Goal: Task Accomplishment & Management: Manage account settings

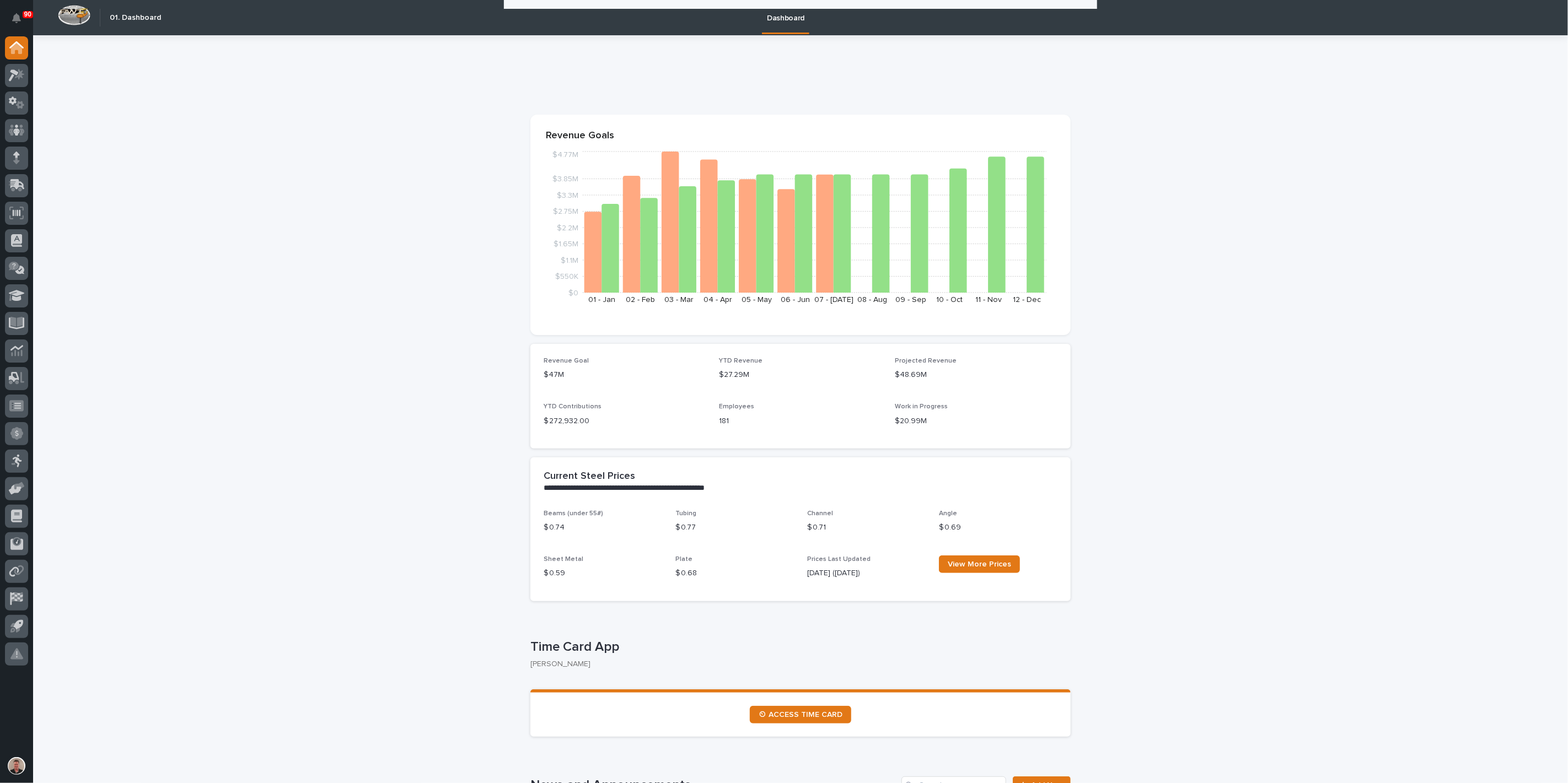
scroll to position [1959, 0]
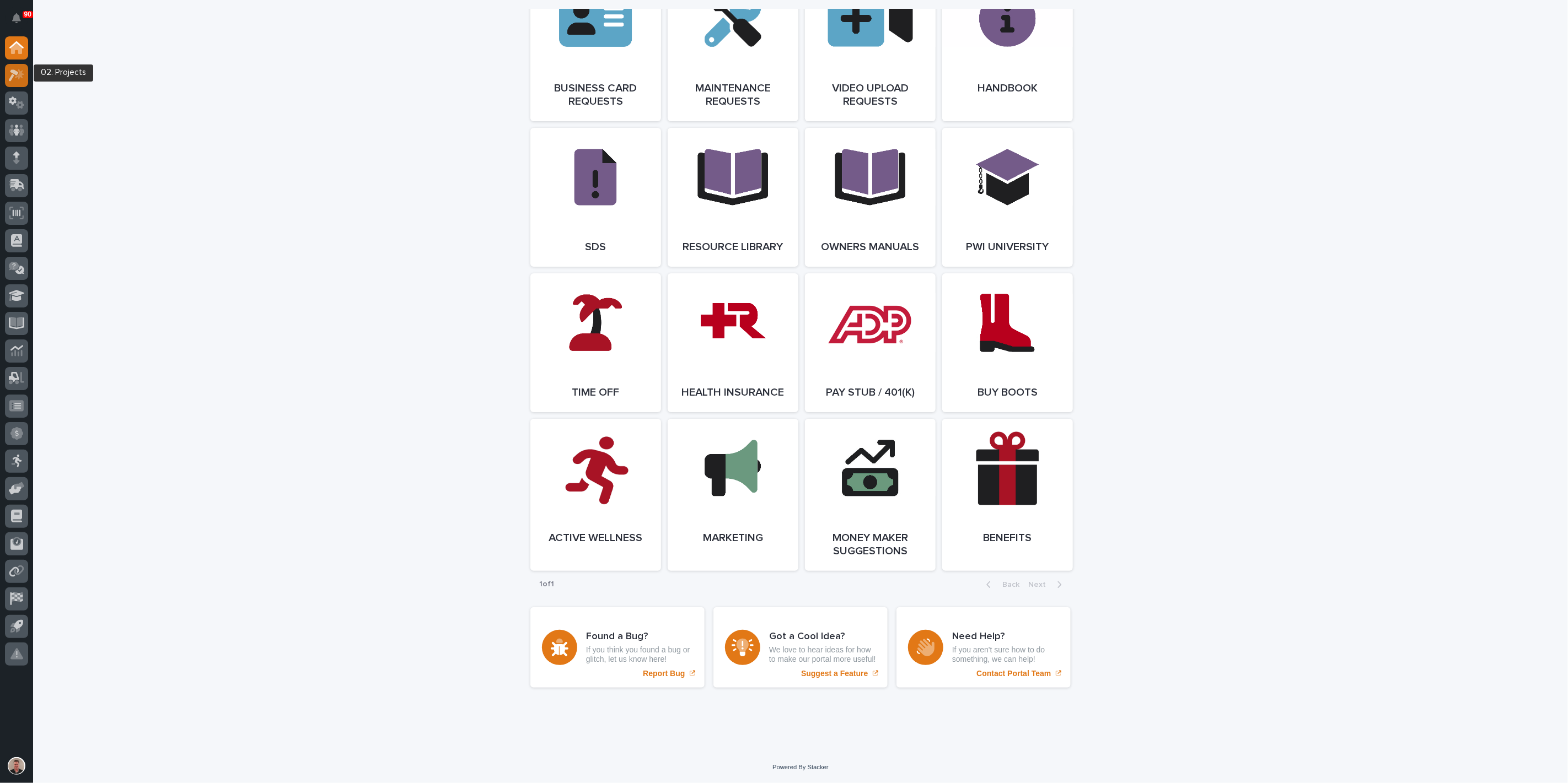
click at [17, 77] on icon at bounding box center [19, 74] width 9 height 11
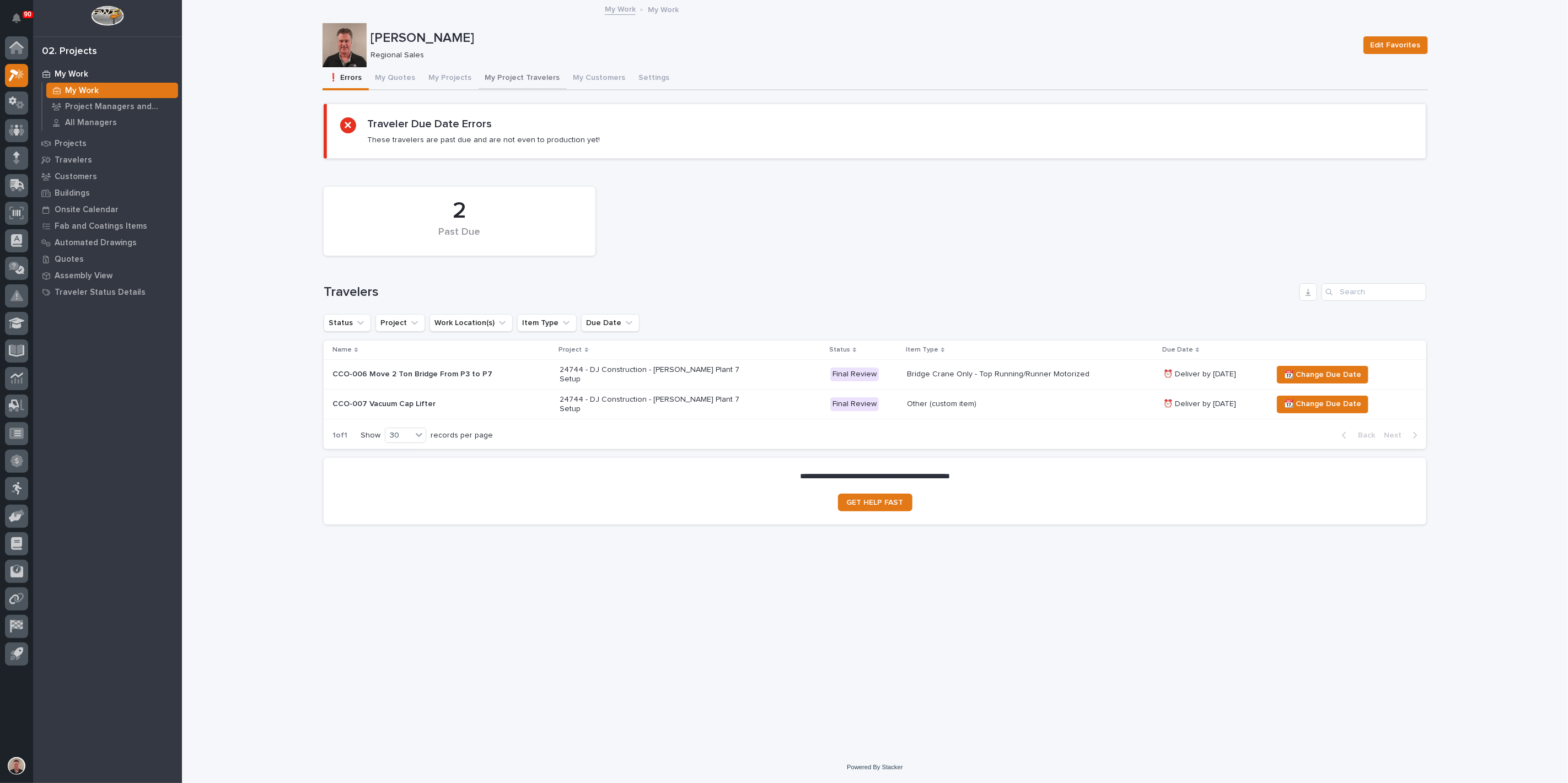
click at [549, 84] on button "My Project Travelers" at bounding box center [522, 79] width 88 height 23
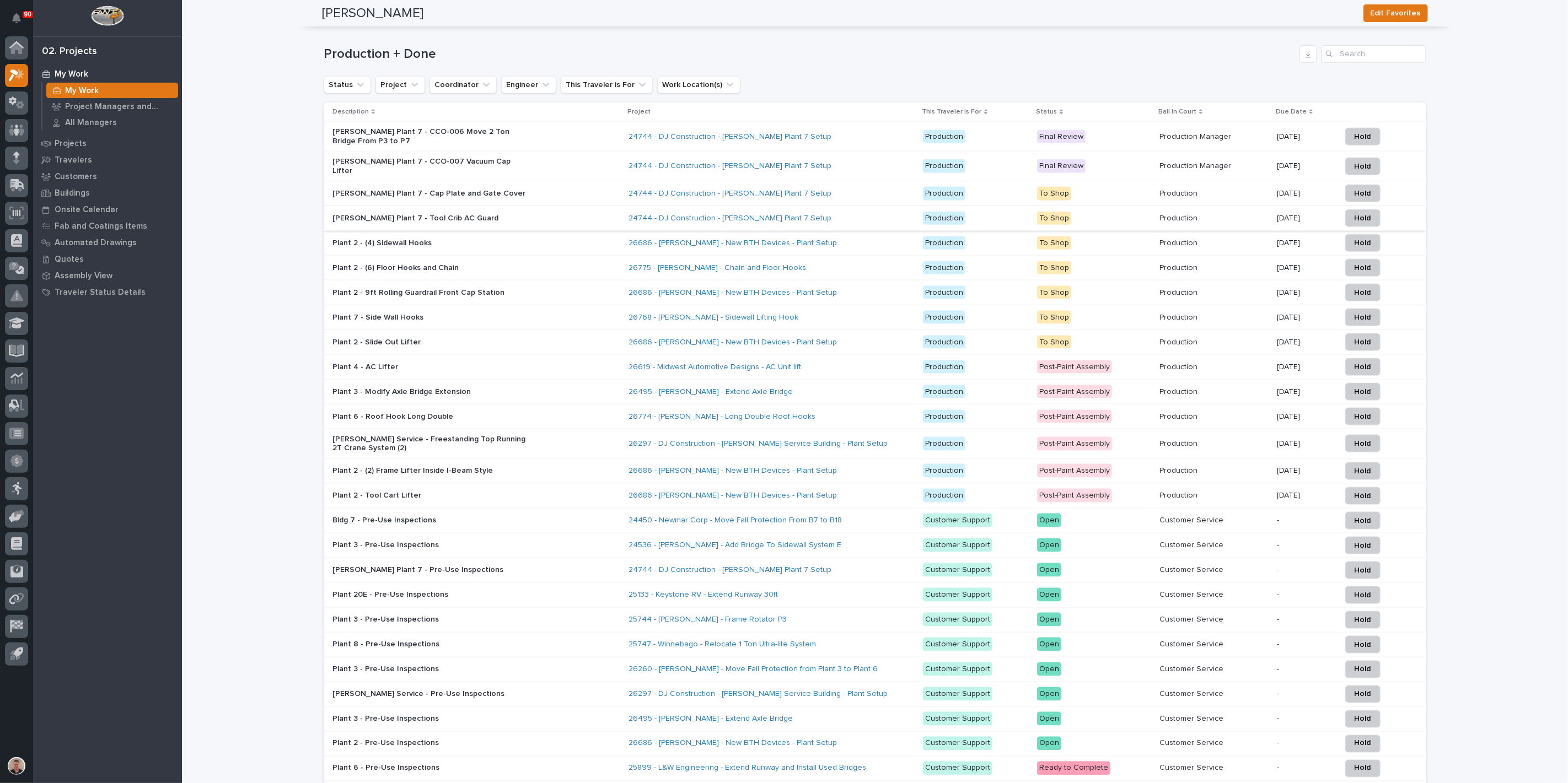
scroll to position [980, 0]
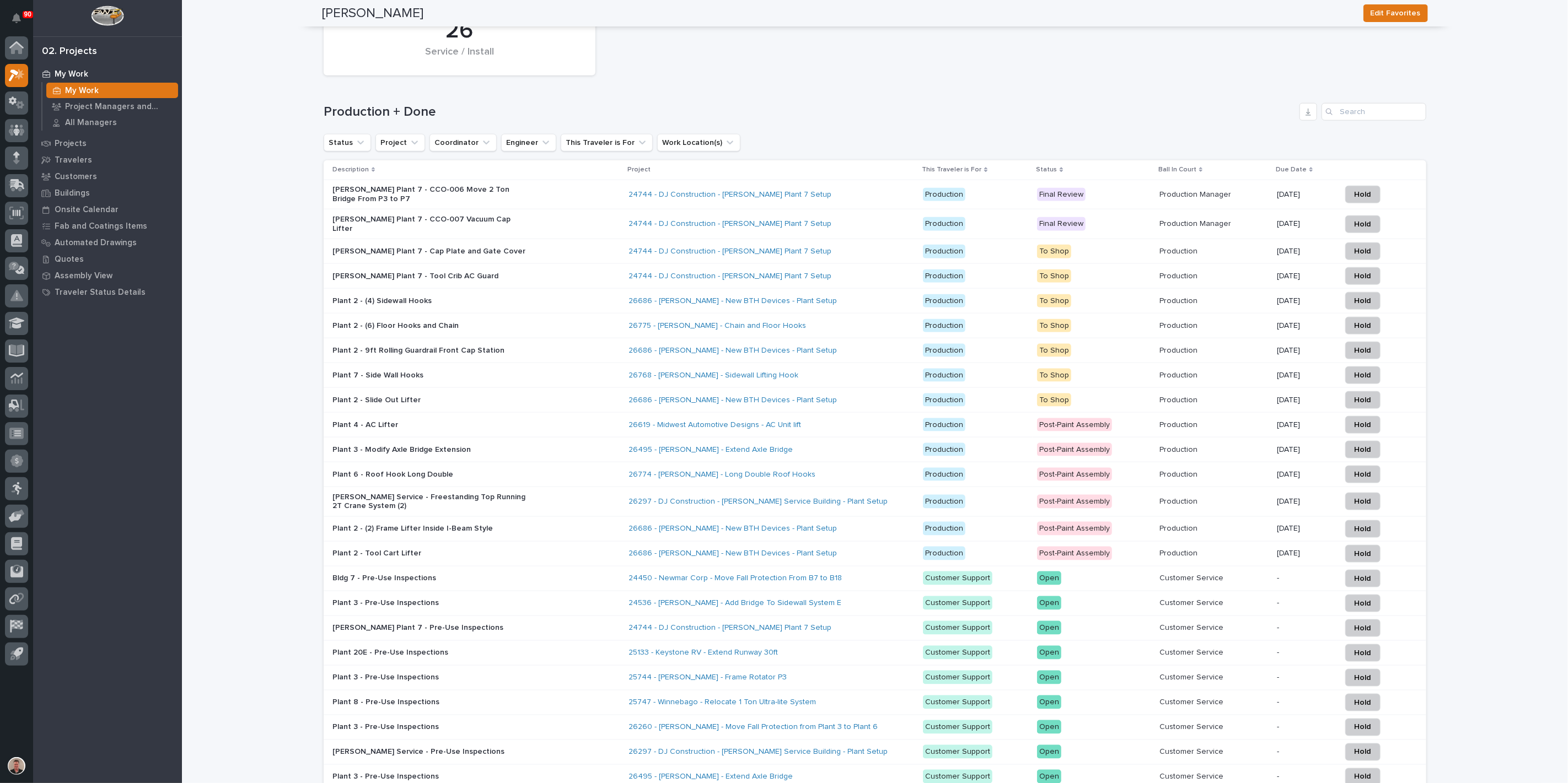
click at [822, 260] on div "24744 - DJ Construction - Brinkley Plant 7 Setup" at bounding box center [771, 252] width 285 height 18
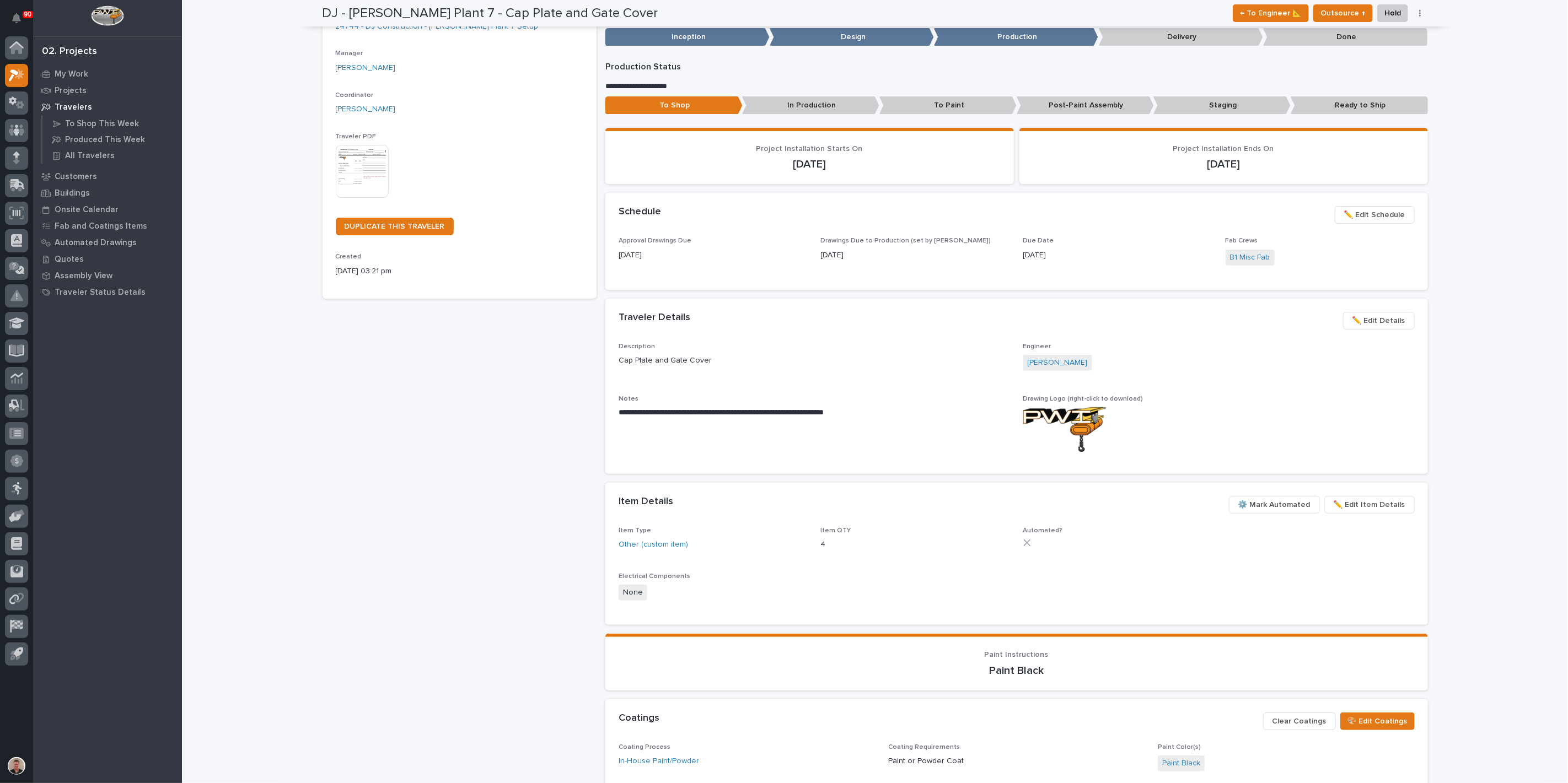
scroll to position [61, 0]
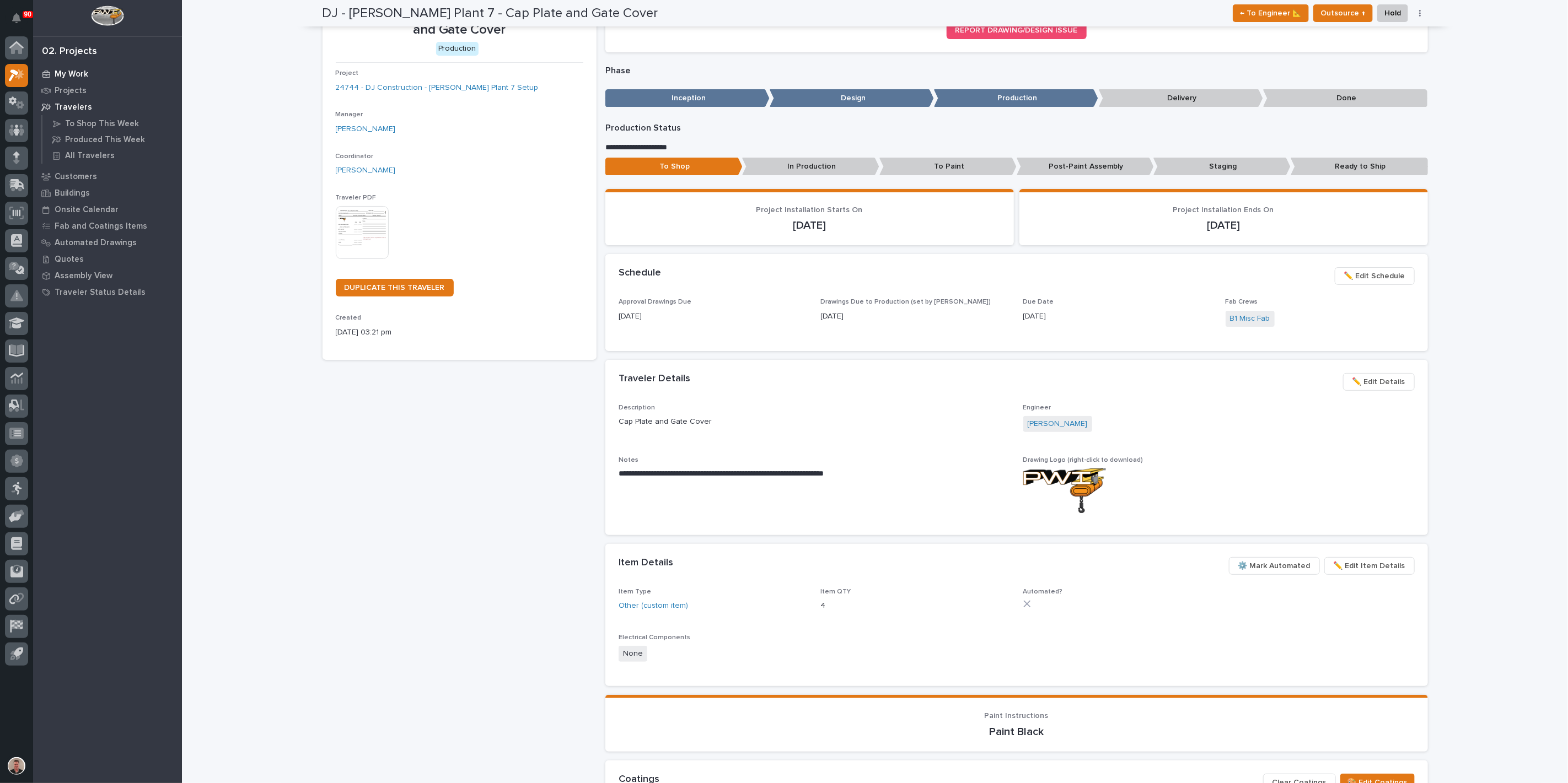
click at [79, 76] on p "My Work" at bounding box center [71, 74] width 33 height 10
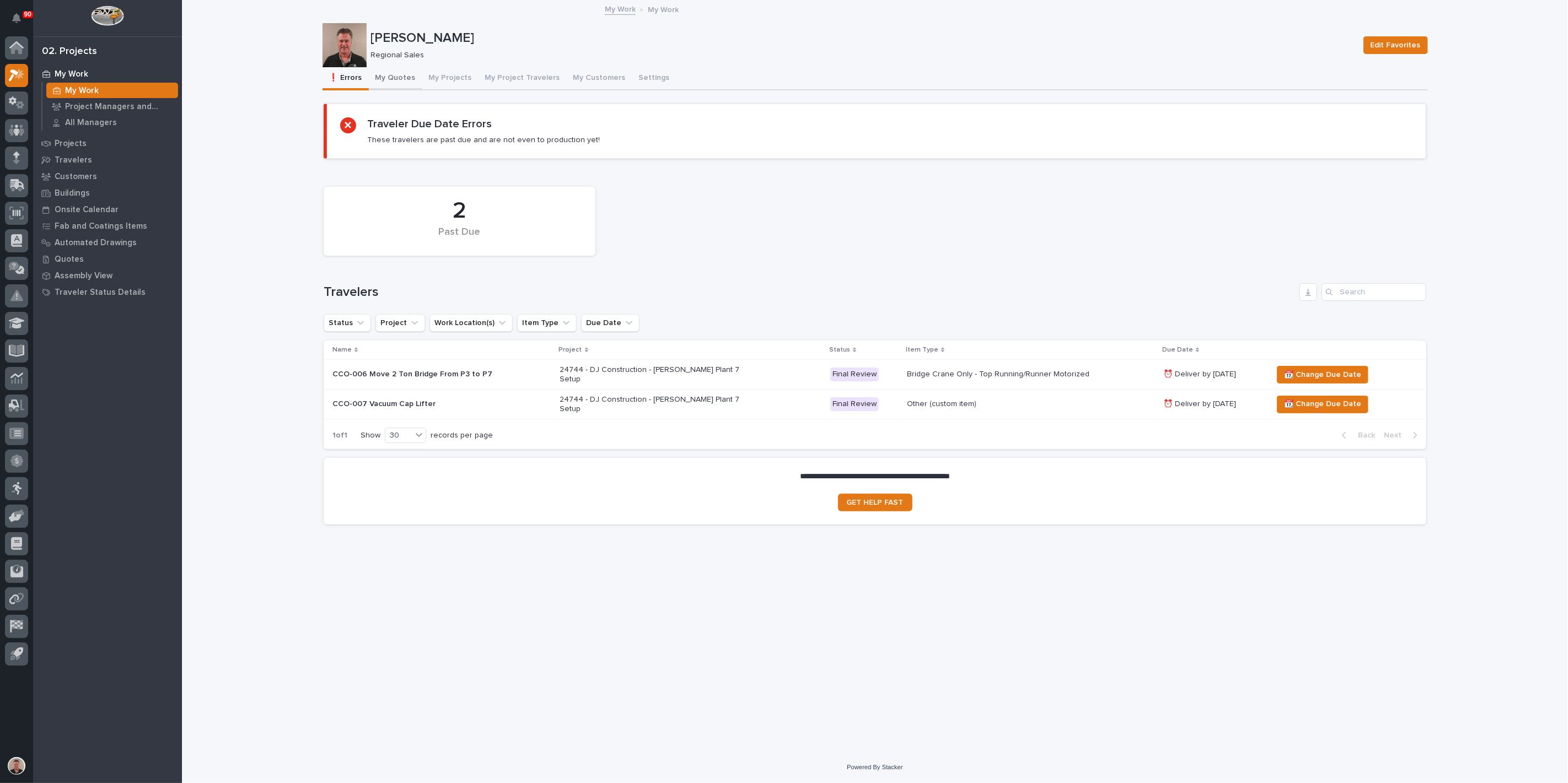
click at [411, 88] on button "My Quotes" at bounding box center [396, 79] width 54 height 23
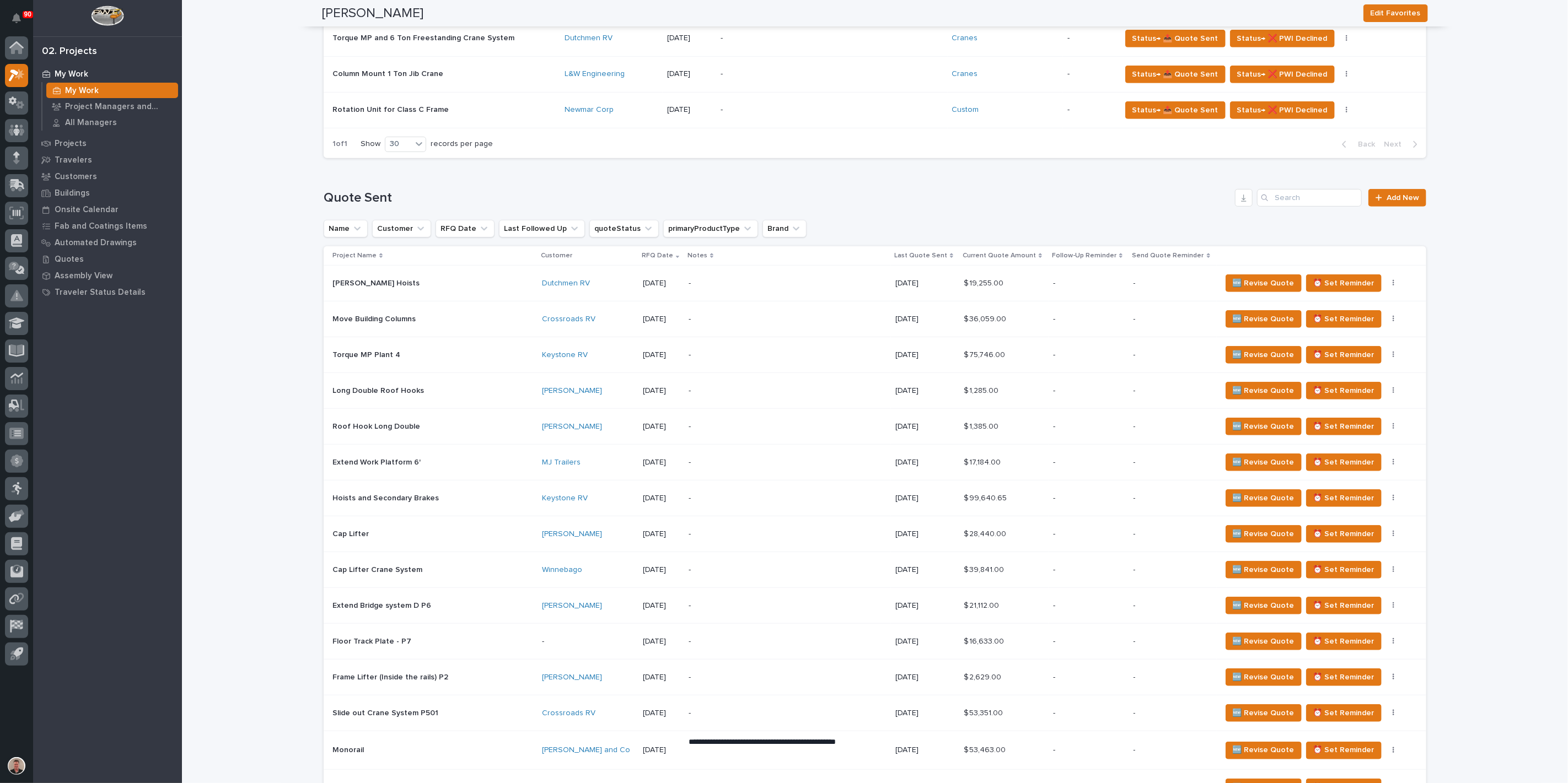
scroll to position [428, 0]
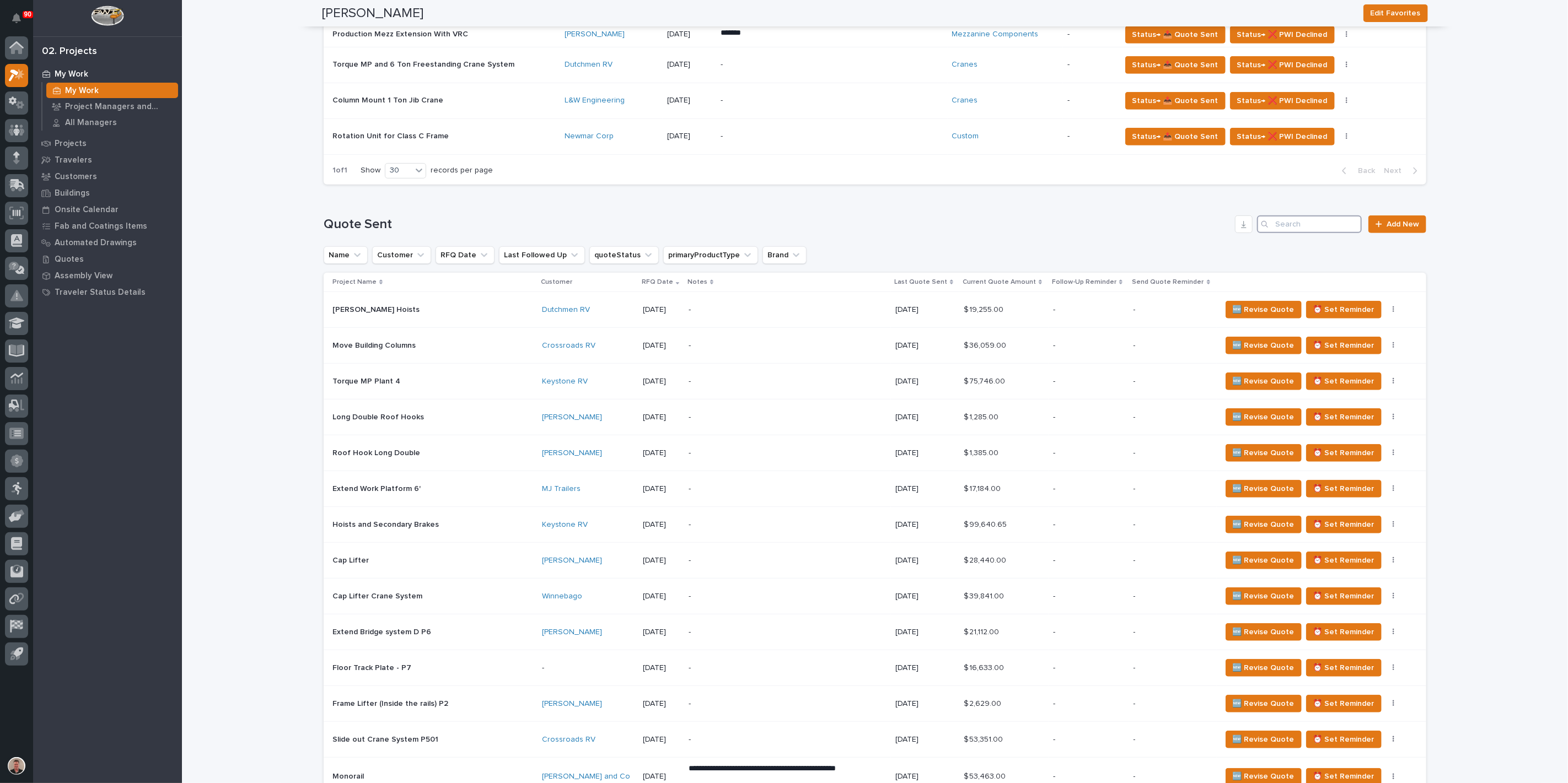
click at [1283, 233] on input "Search" at bounding box center [1309, 224] width 105 height 18
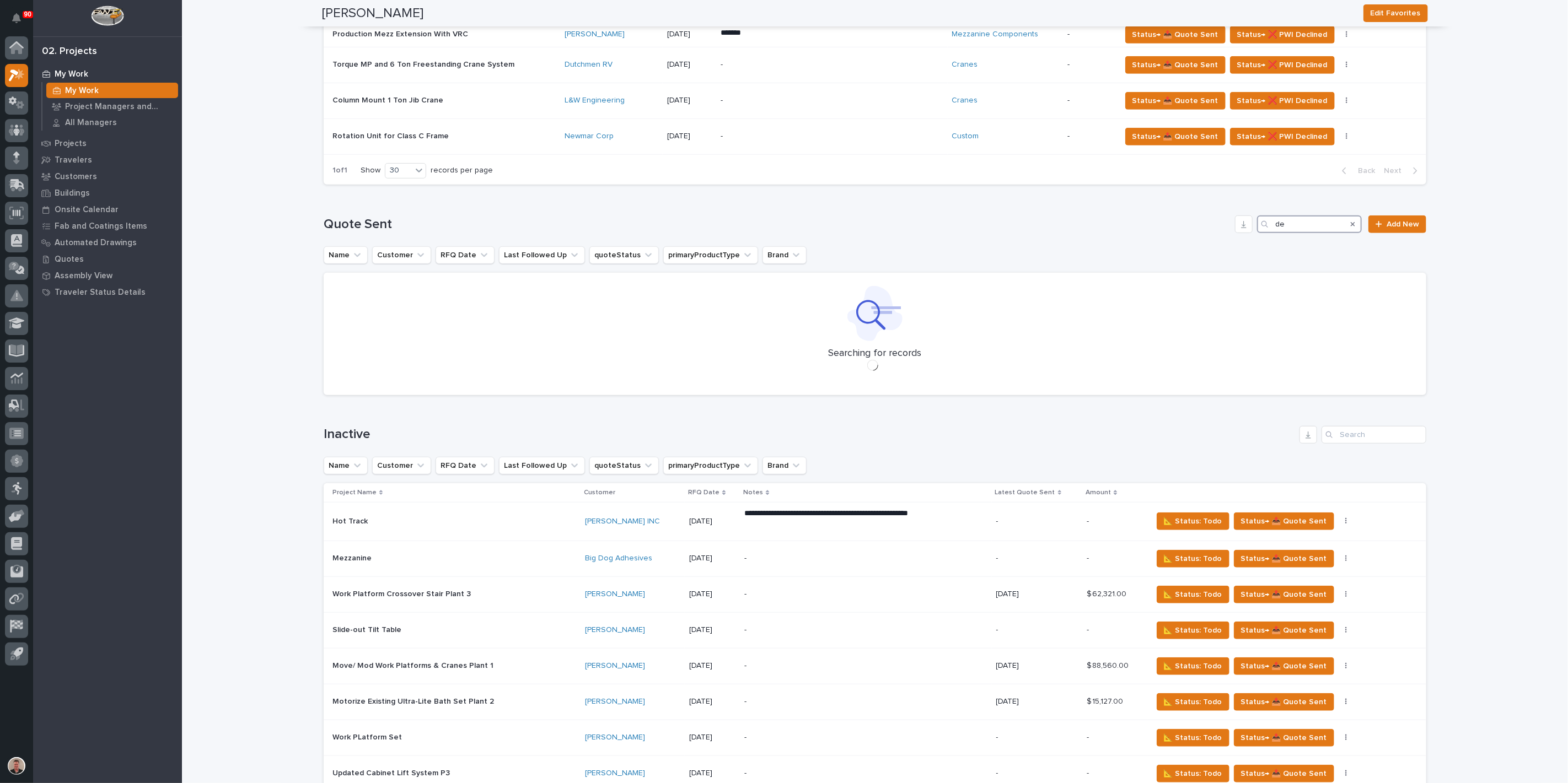
type input "d"
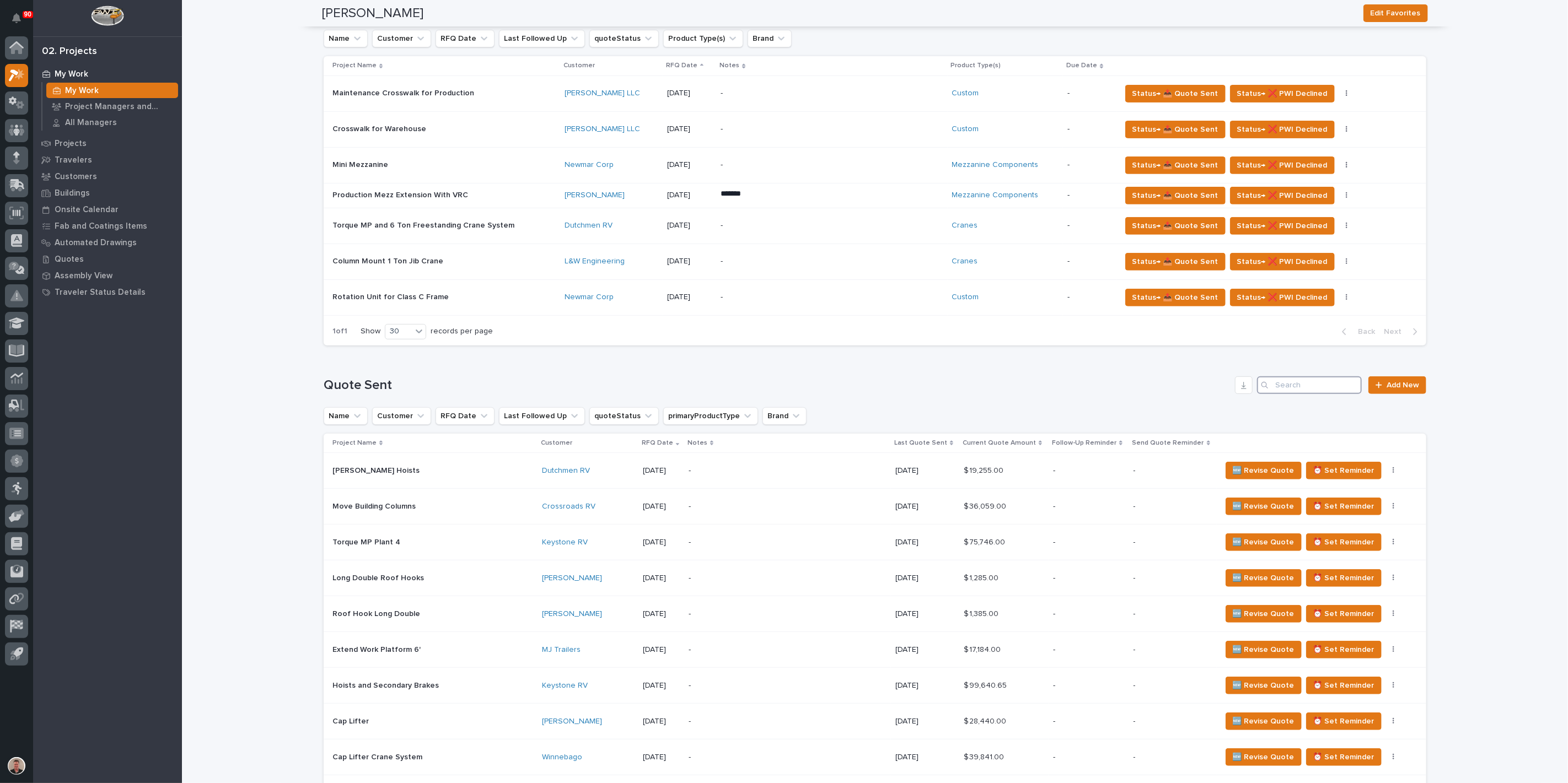
scroll to position [245, 0]
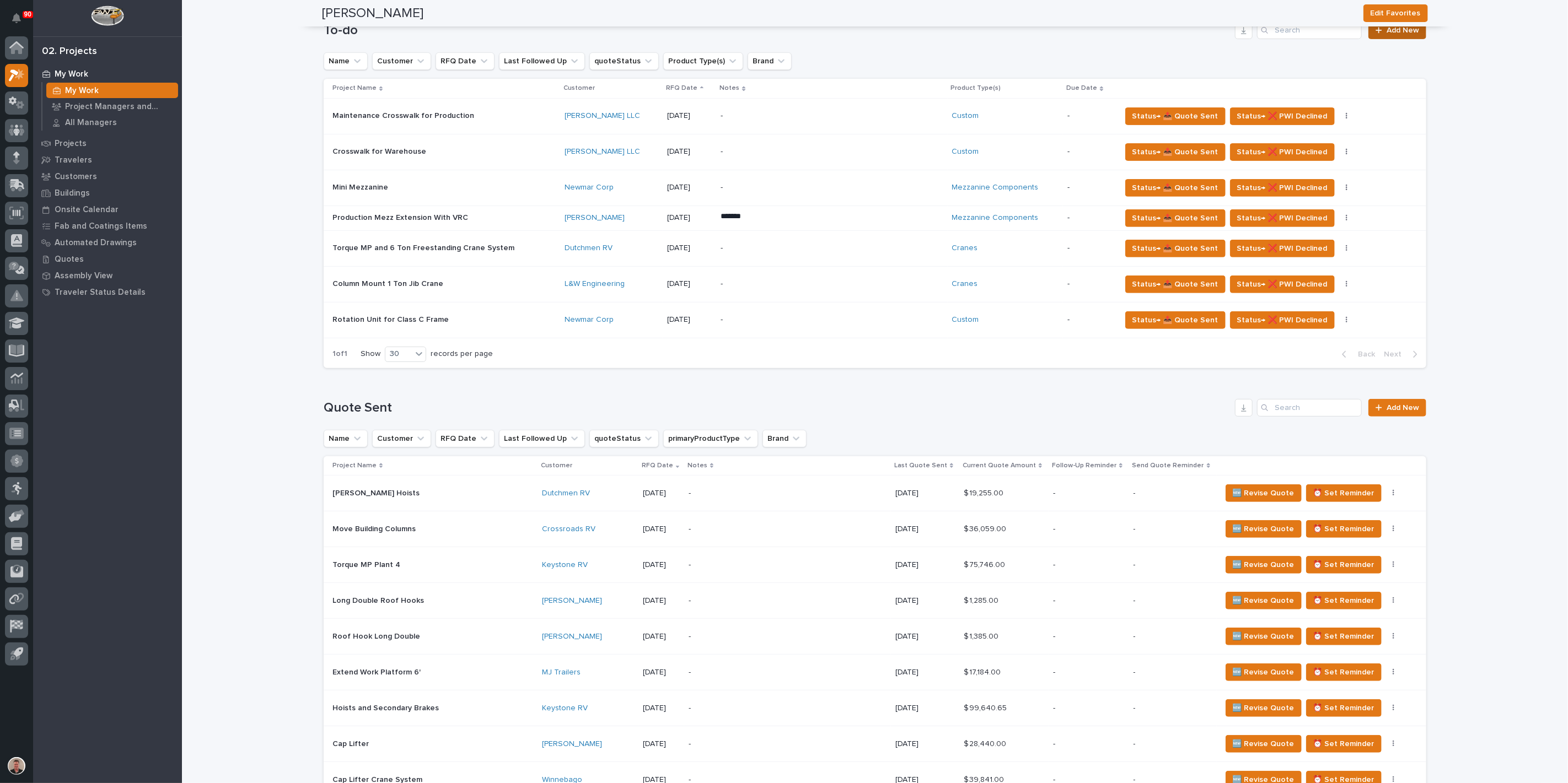
click at [1387, 34] on span "Add New" at bounding box center [1402, 30] width 32 height 8
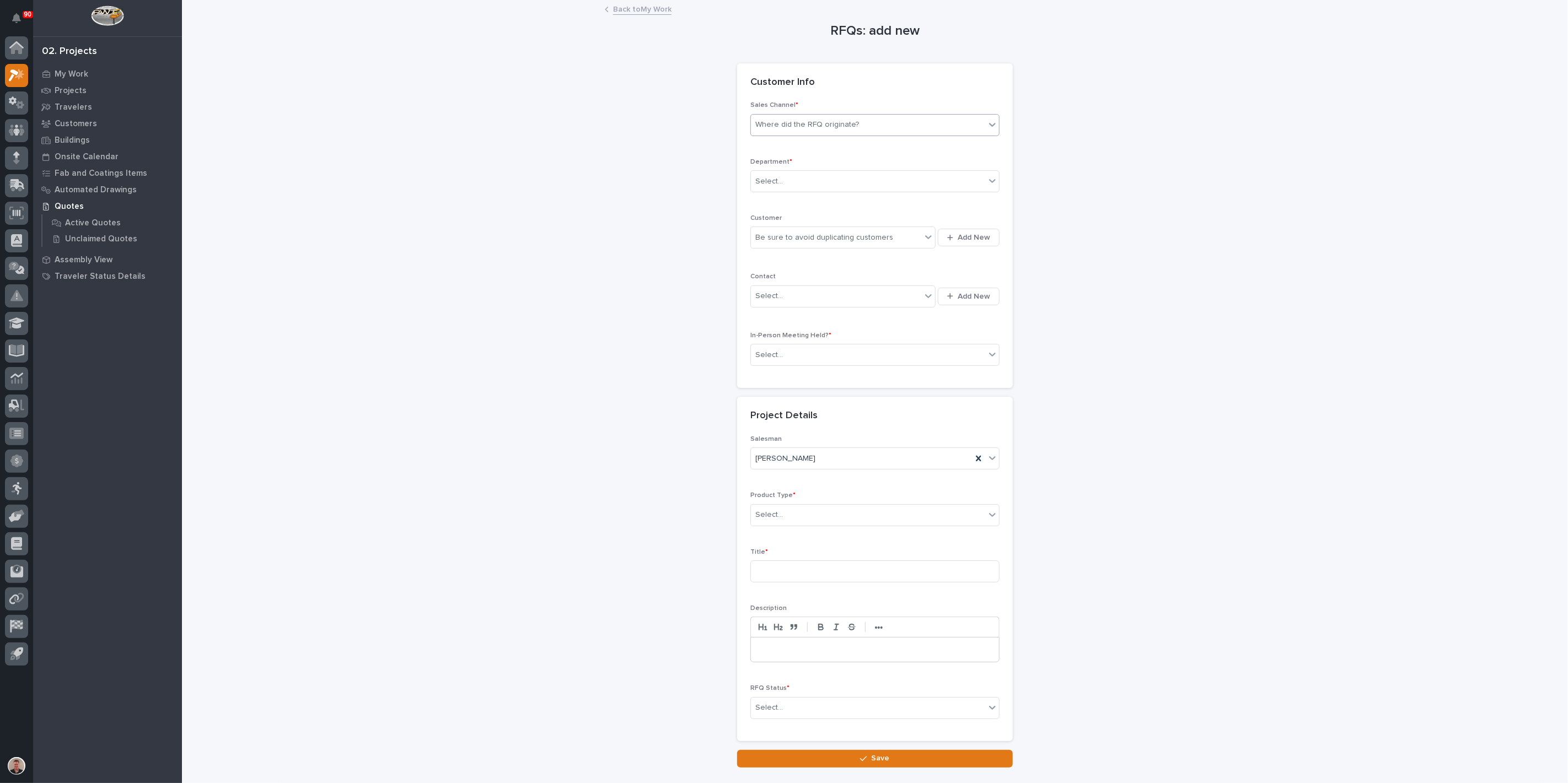
click at [824, 131] on div "Where did the RFQ originate?" at bounding box center [807, 125] width 103 height 12
click at [803, 192] on div "PWI" at bounding box center [870, 193] width 242 height 19
drag, startPoint x: 795, startPoint y: 215, endPoint x: 793, endPoint y: 226, distance: 11.2
click at [795, 190] on div "Select..." at bounding box center [868, 182] width 234 height 18
click at [784, 263] on span "Regional Sales" at bounding box center [783, 257] width 58 height 12
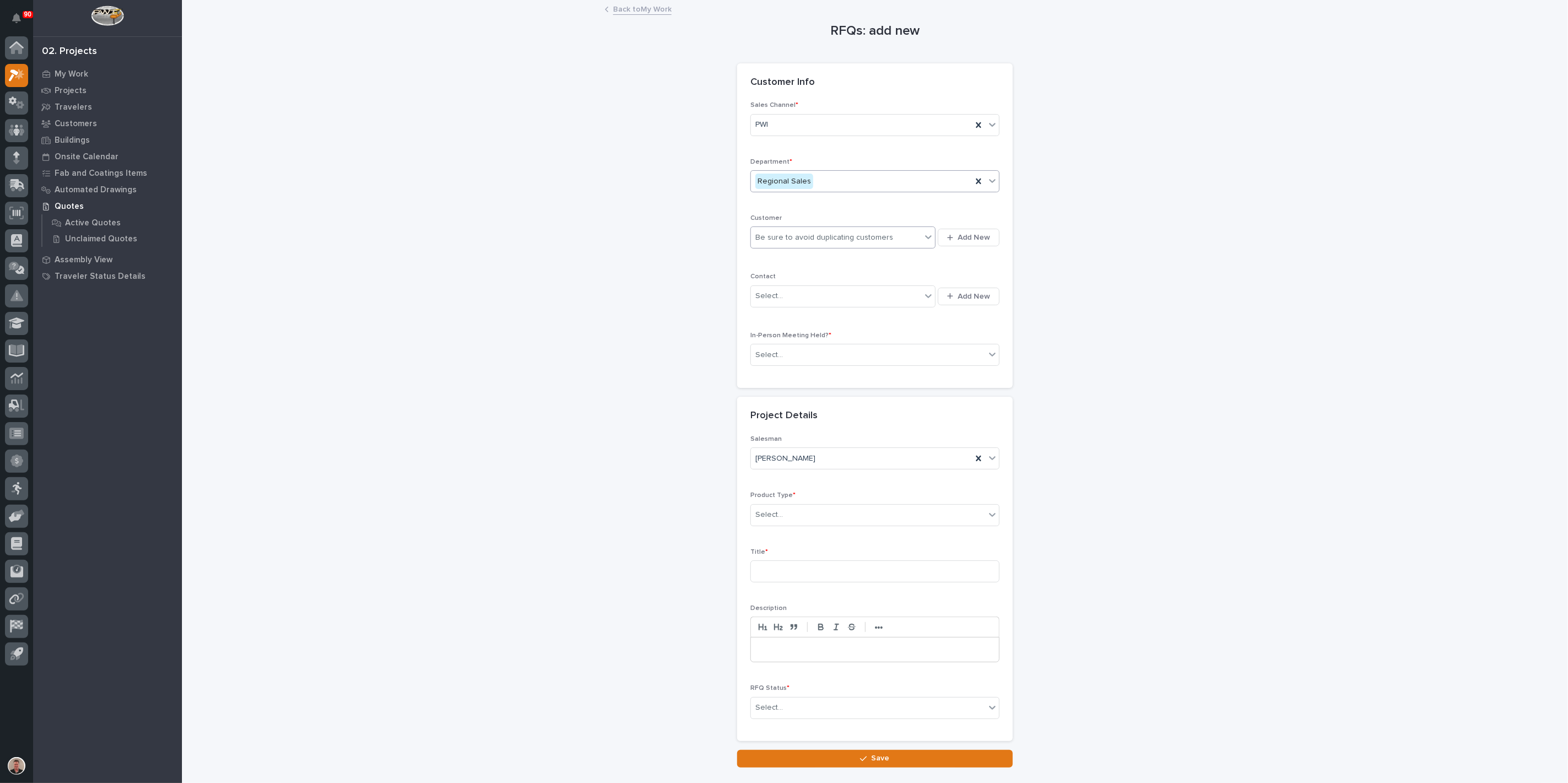
click at [777, 243] on div "Be sure to avoid duplicating customers" at bounding box center [824, 237] width 138 height 12
type input "********"
click at [776, 301] on div "[PERSON_NAME]" at bounding box center [831, 304] width 162 height 19
click at [783, 302] on div "Select..." at bounding box center [769, 296] width 27 height 12
type input "*******"
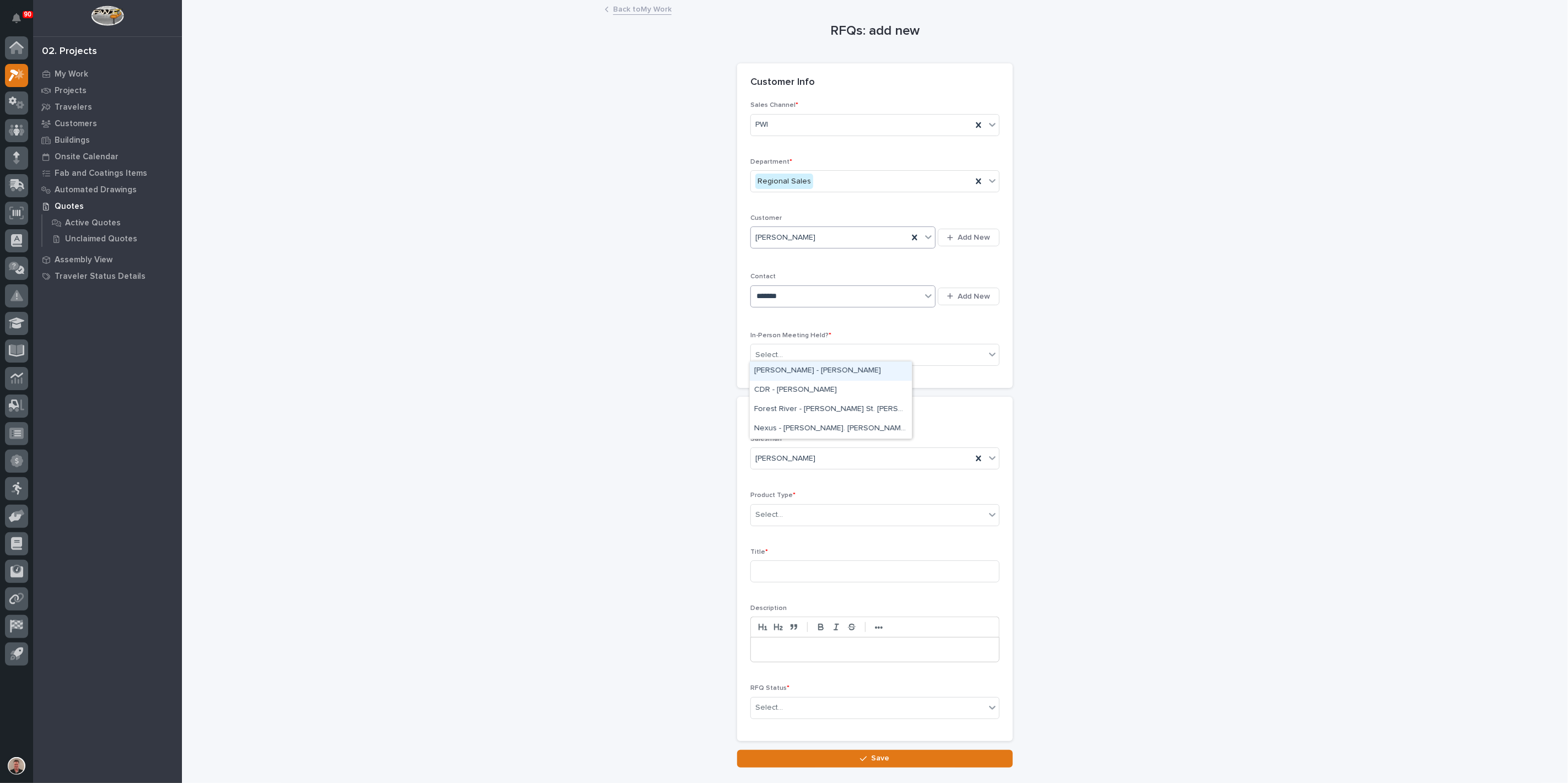
click at [812, 373] on div "[PERSON_NAME] - [PERSON_NAME]" at bounding box center [831, 371] width 162 height 19
click at [795, 364] on div "Select..." at bounding box center [868, 355] width 234 height 18
click at [789, 443] on div "Yes" at bounding box center [870, 439] width 242 height 19
click at [799, 524] on div "Select..." at bounding box center [868, 515] width 234 height 18
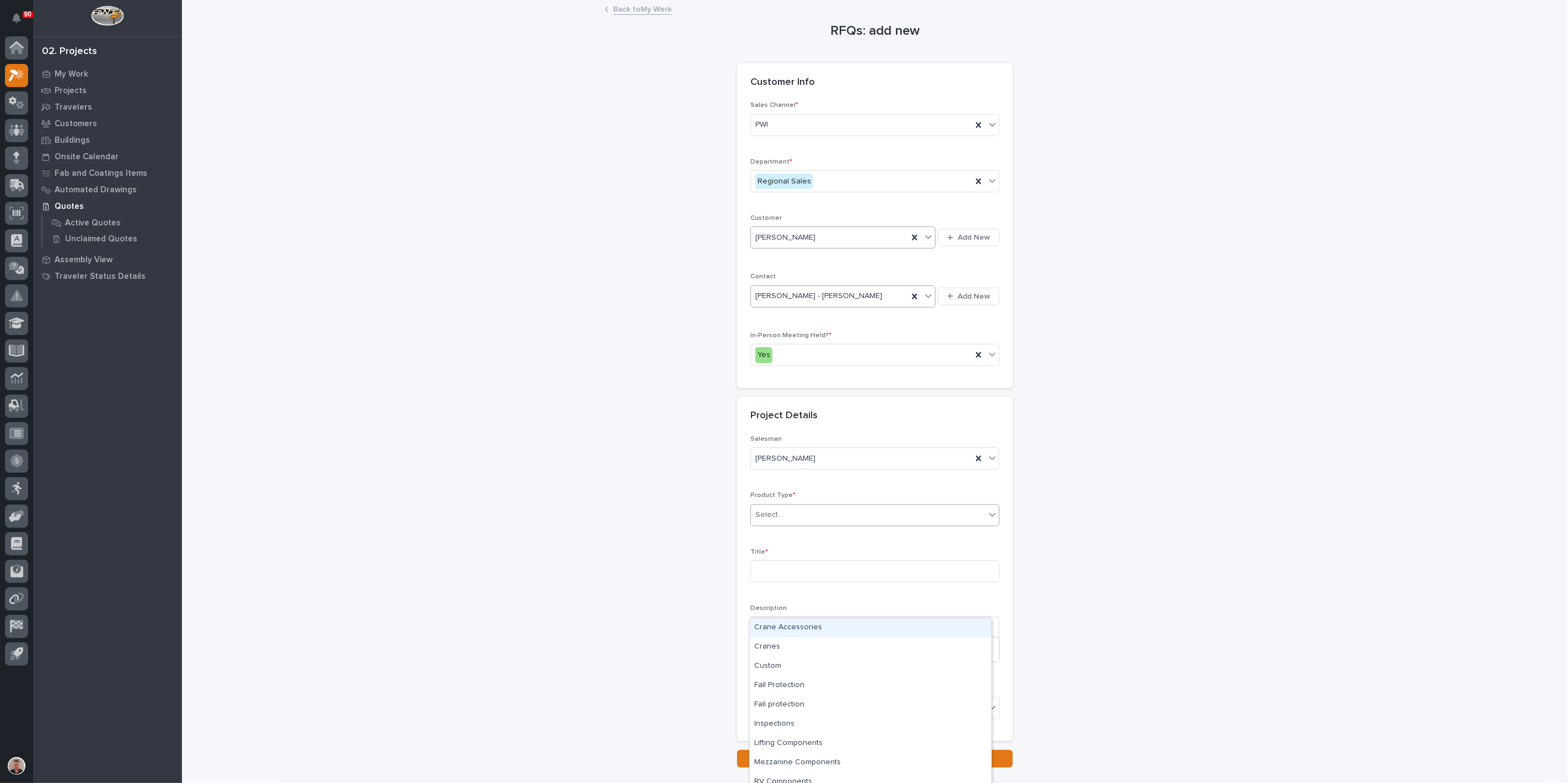
scroll to position [27, 0]
click at [807, 640] on div "Custom" at bounding box center [870, 639] width 242 height 19
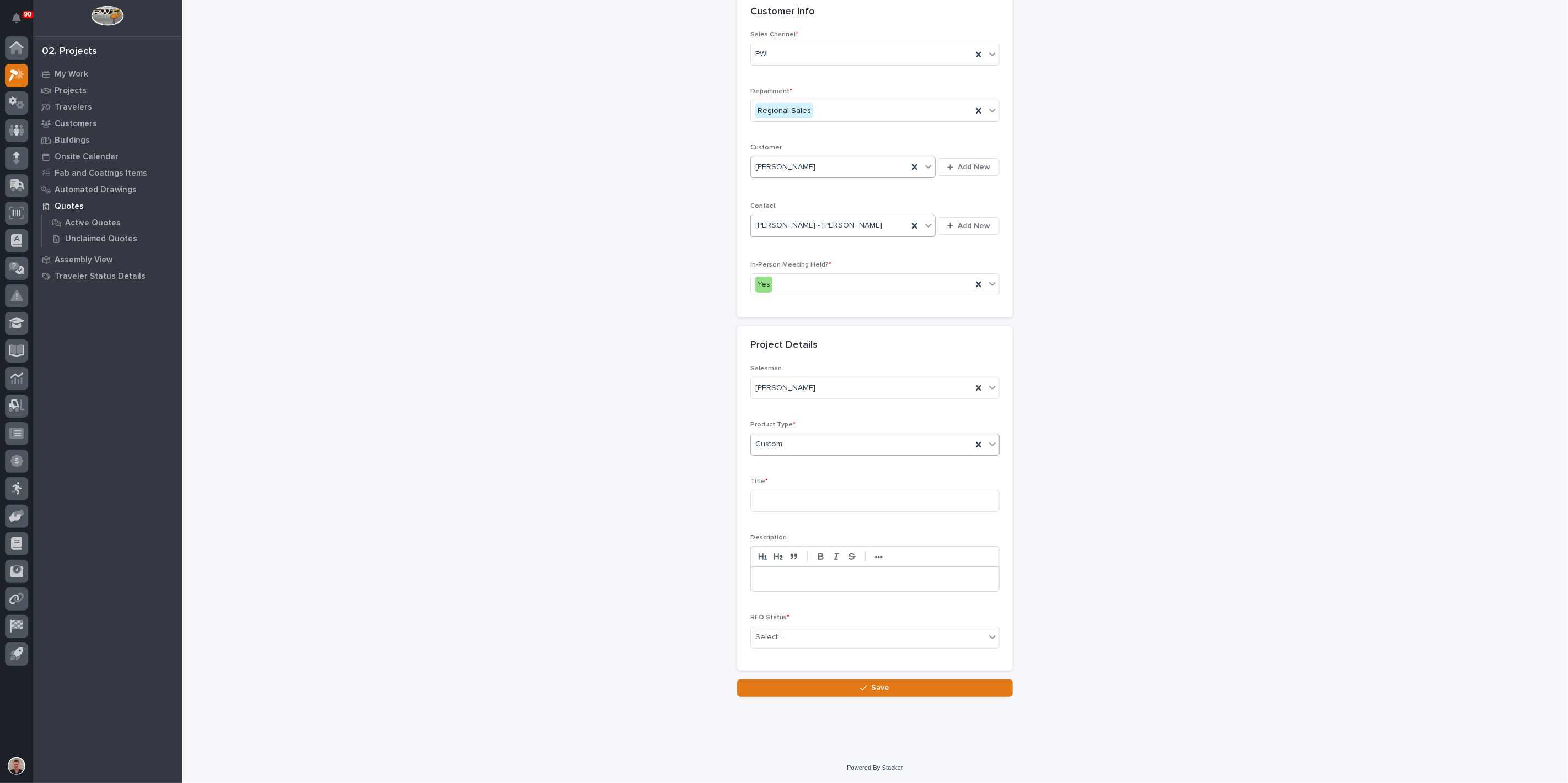
scroll to position [184, 0]
click at [787, 498] on input at bounding box center [875, 501] width 249 height 22
type input "Decoiler Assembly"
click at [820, 638] on body "90 My Settings Log Out 02. Projects My Work Projects Travelers Customers Buildi…" at bounding box center [784, 391] width 1568 height 783
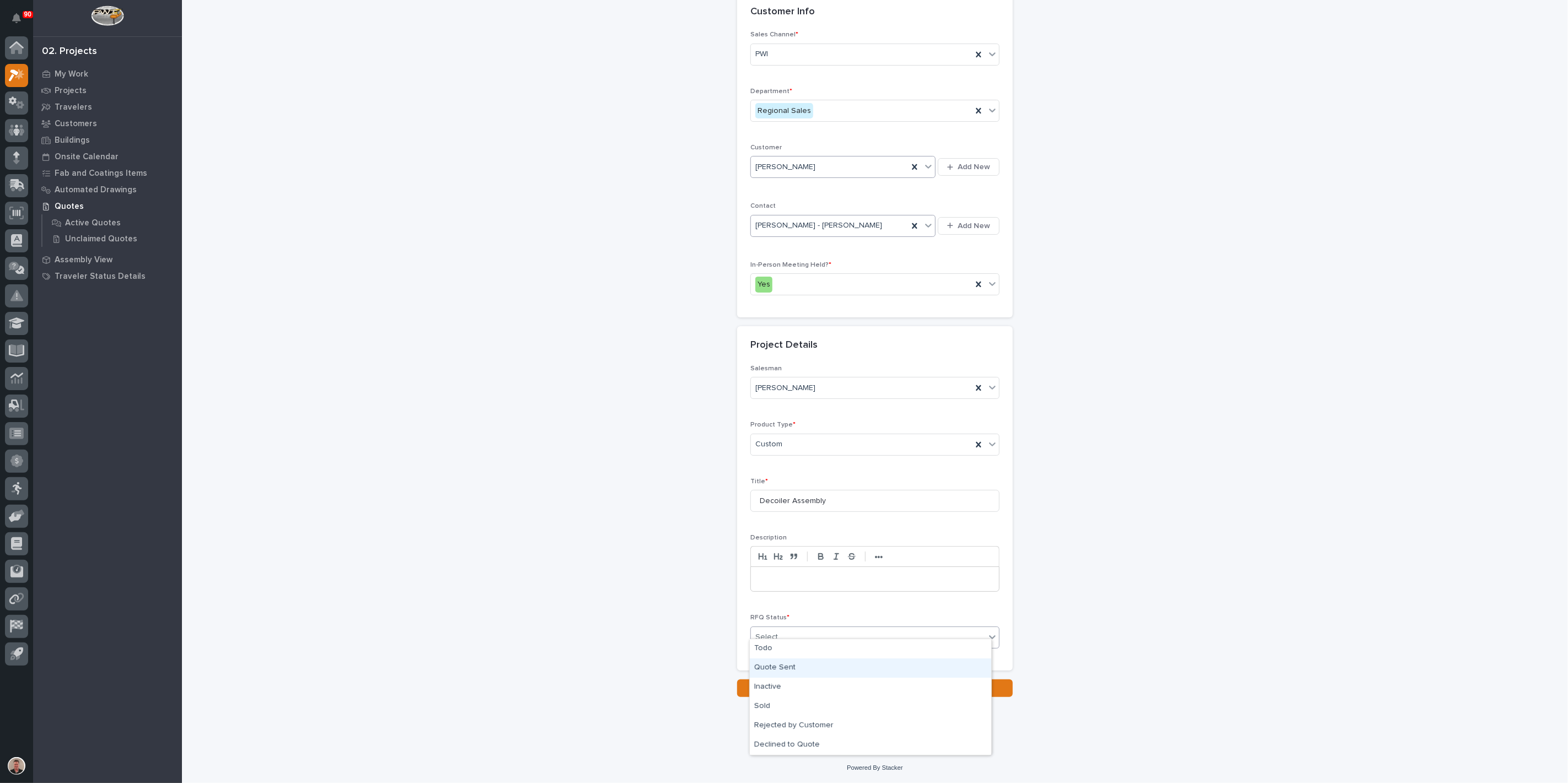
click at [799, 670] on div "Quote Sent" at bounding box center [870, 668] width 242 height 19
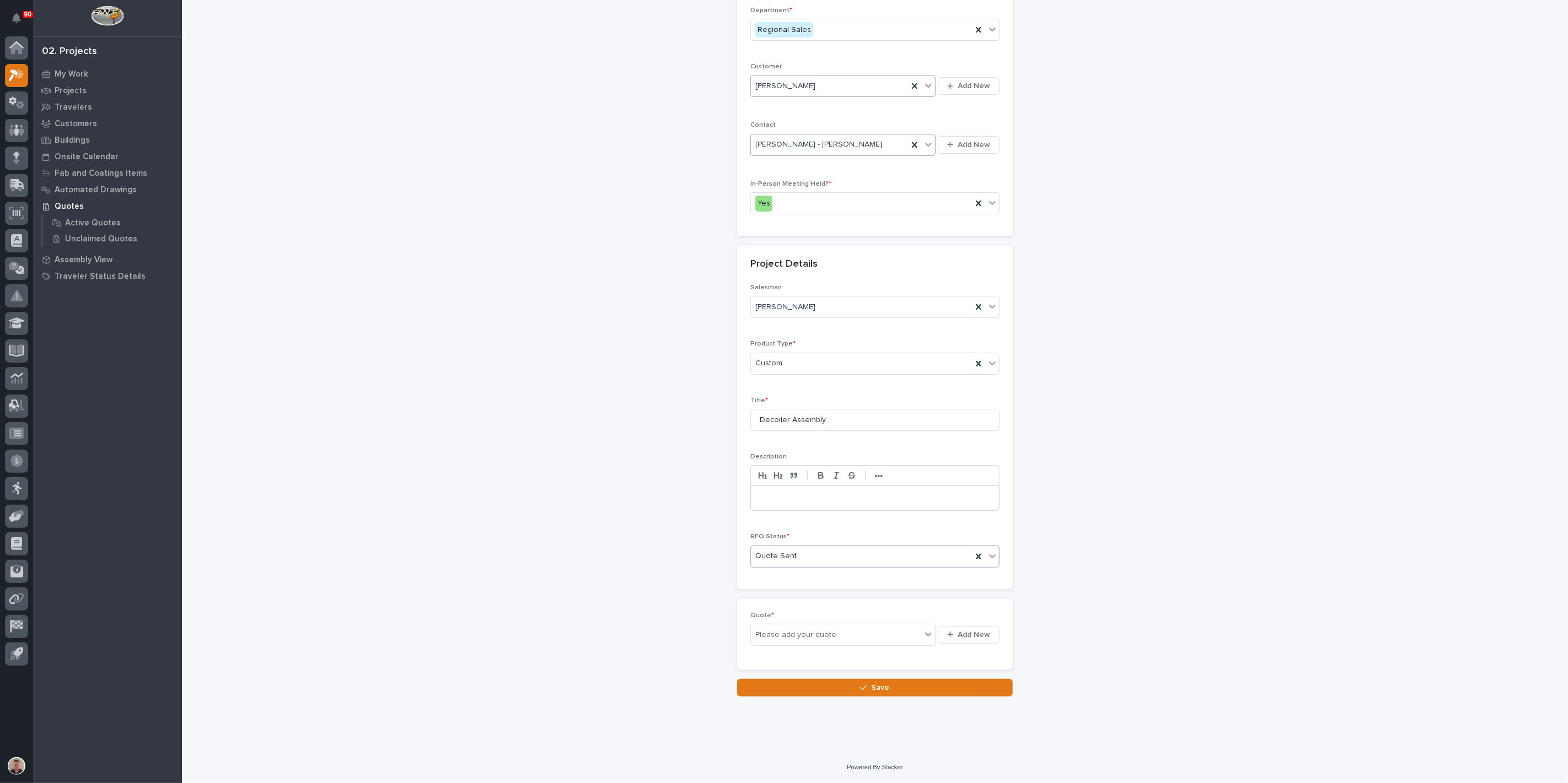
scroll to position [301, 0]
click at [821, 629] on div "Please add your quote" at bounding box center [796, 635] width 81 height 12
click at [957, 630] on span "Add New" at bounding box center [973, 635] width 32 height 10
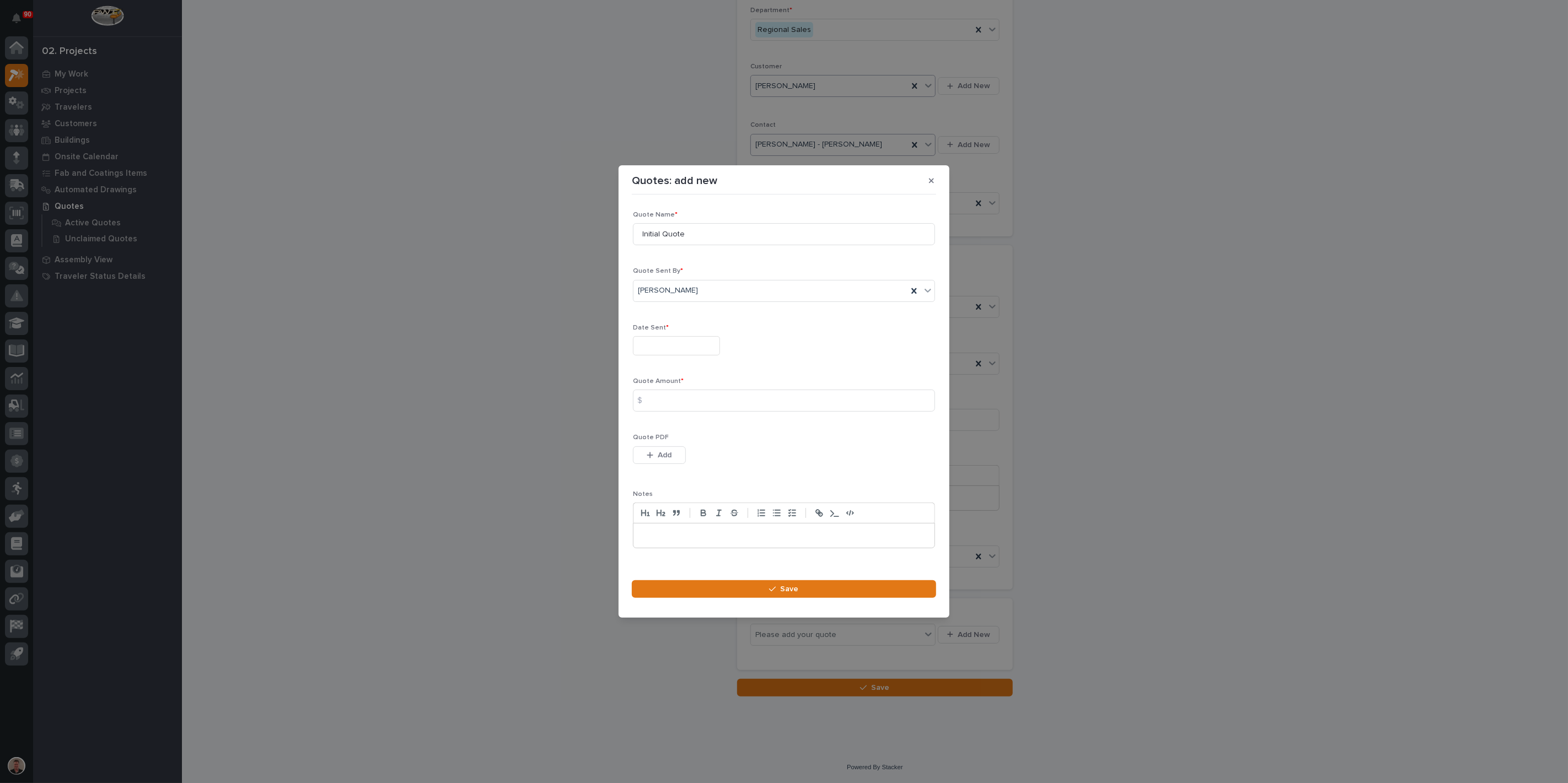
click at [693, 336] on input "text" at bounding box center [676, 346] width 87 height 19
click at [690, 238] on div "13" at bounding box center [698, 246] width 15 height 15
type input "**********"
click at [674, 406] on input at bounding box center [784, 400] width 302 height 22
click at [675, 403] on input at bounding box center [784, 400] width 302 height 22
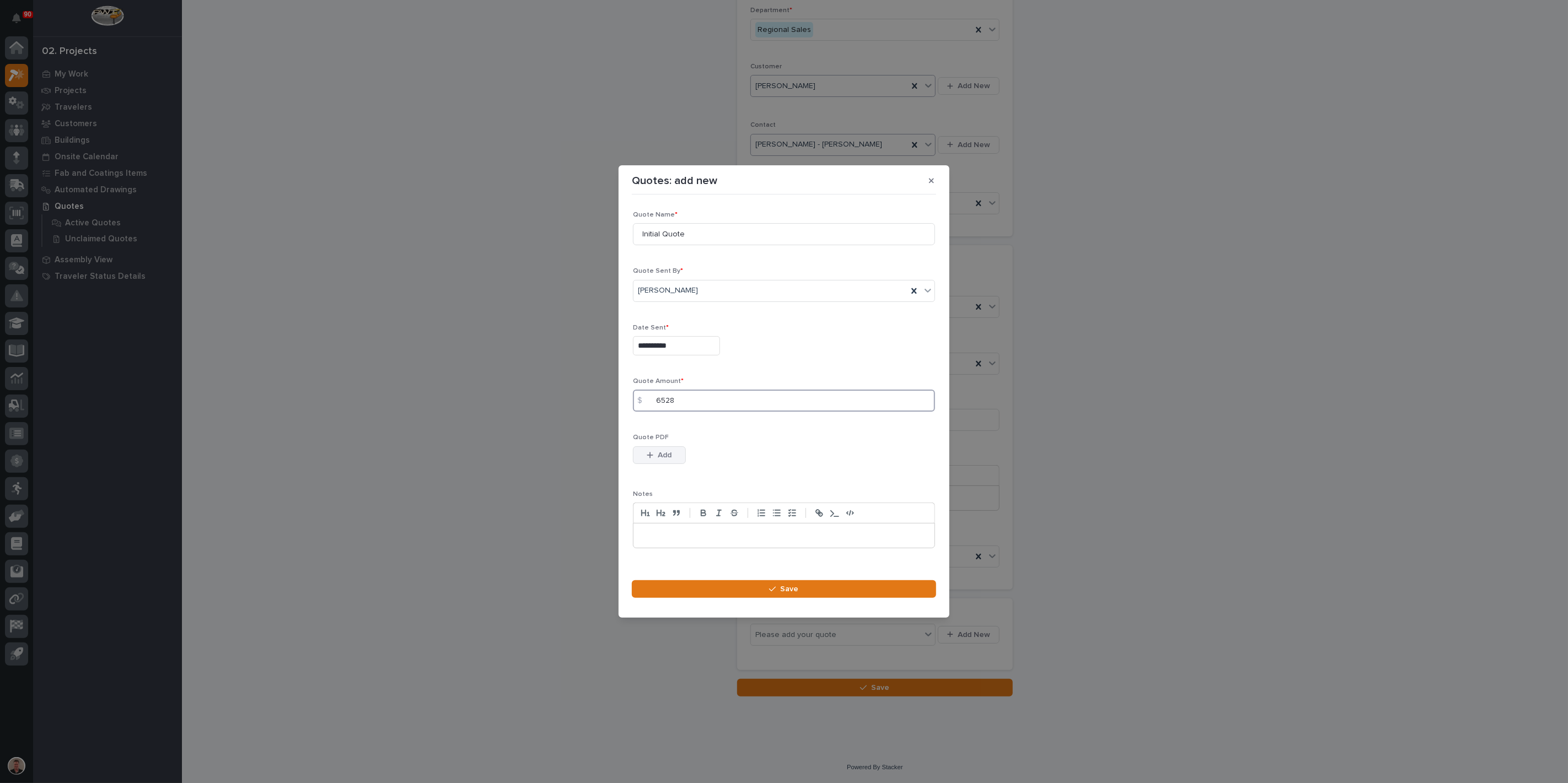
type input "6528"
click at [669, 460] on span "Add" at bounding box center [665, 455] width 14 height 10
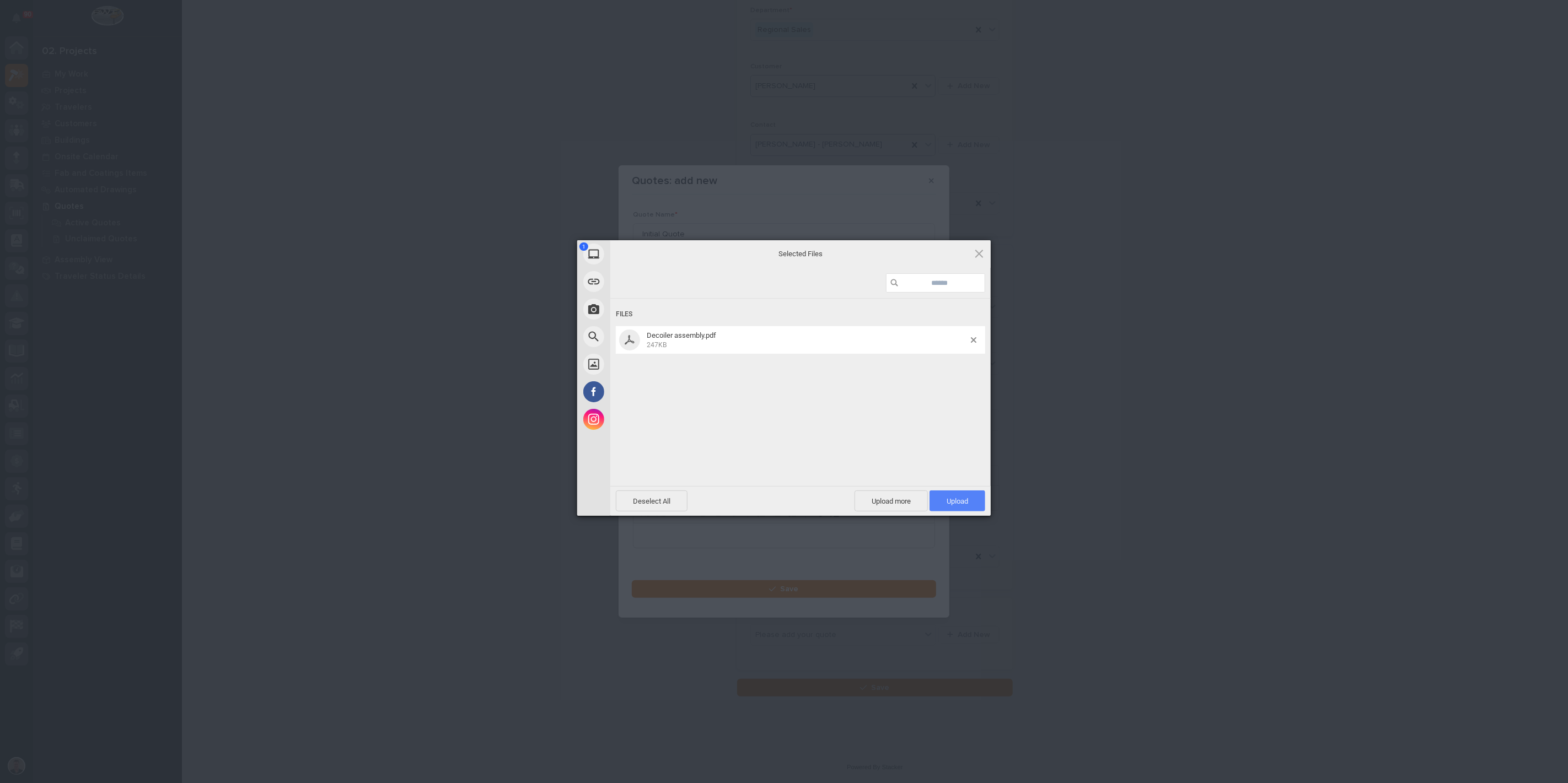
click at [954, 505] on span "Upload 1" at bounding box center [957, 501] width 21 height 9
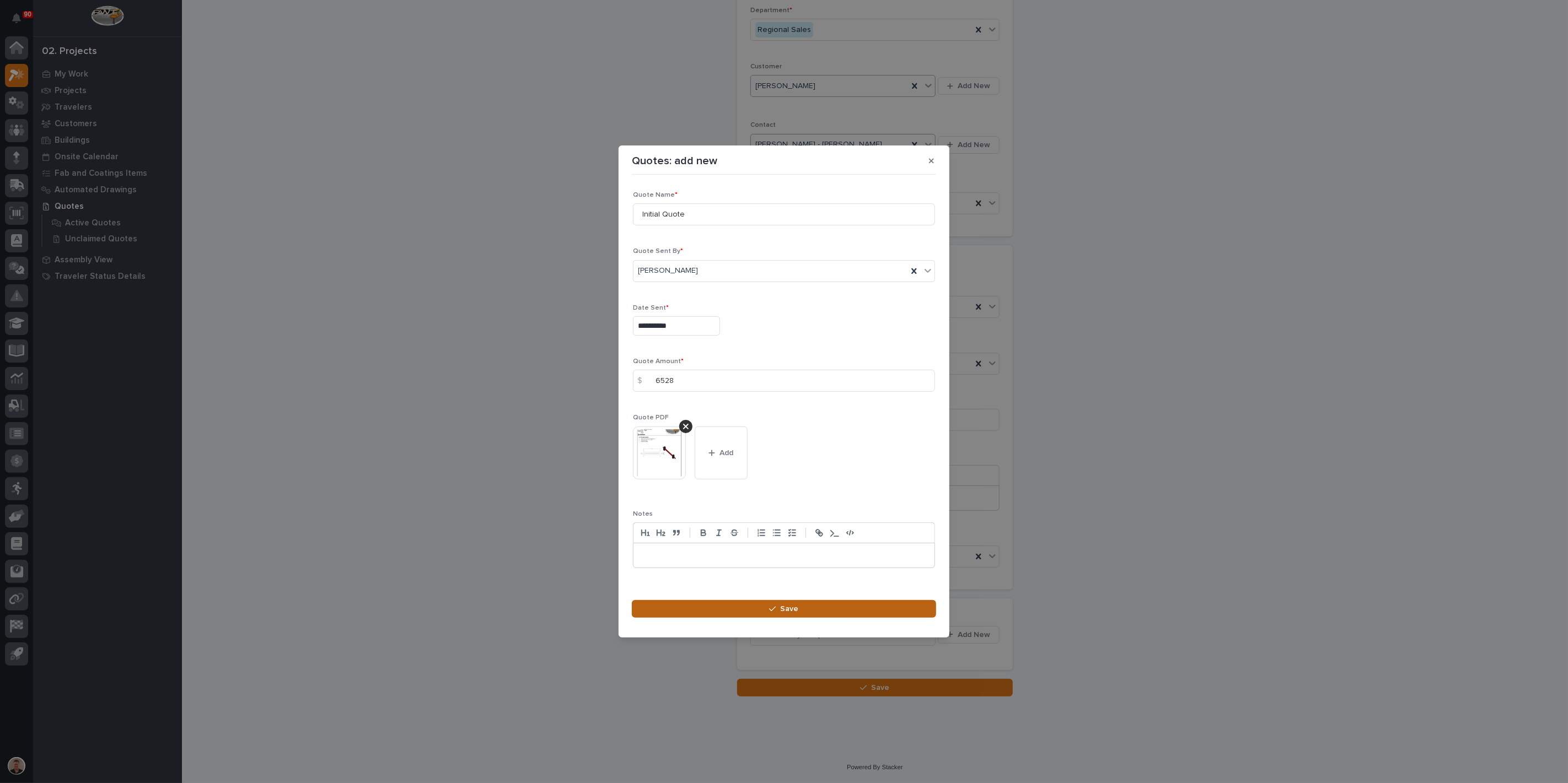
click at [834, 618] on button "Save" at bounding box center [784, 608] width 304 height 18
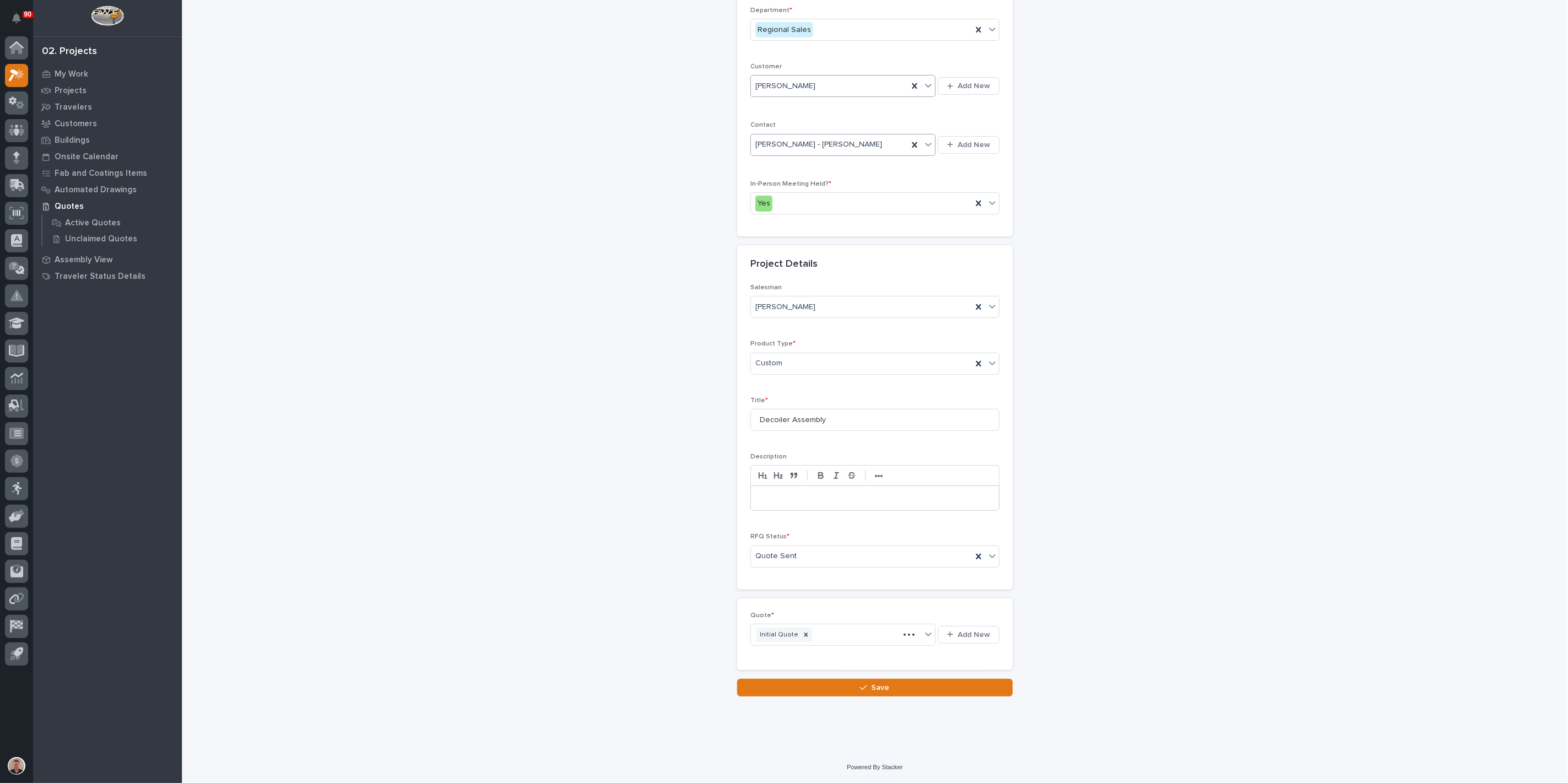
scroll to position [301, 0]
click at [875, 686] on span "Save" at bounding box center [881, 687] width 18 height 10
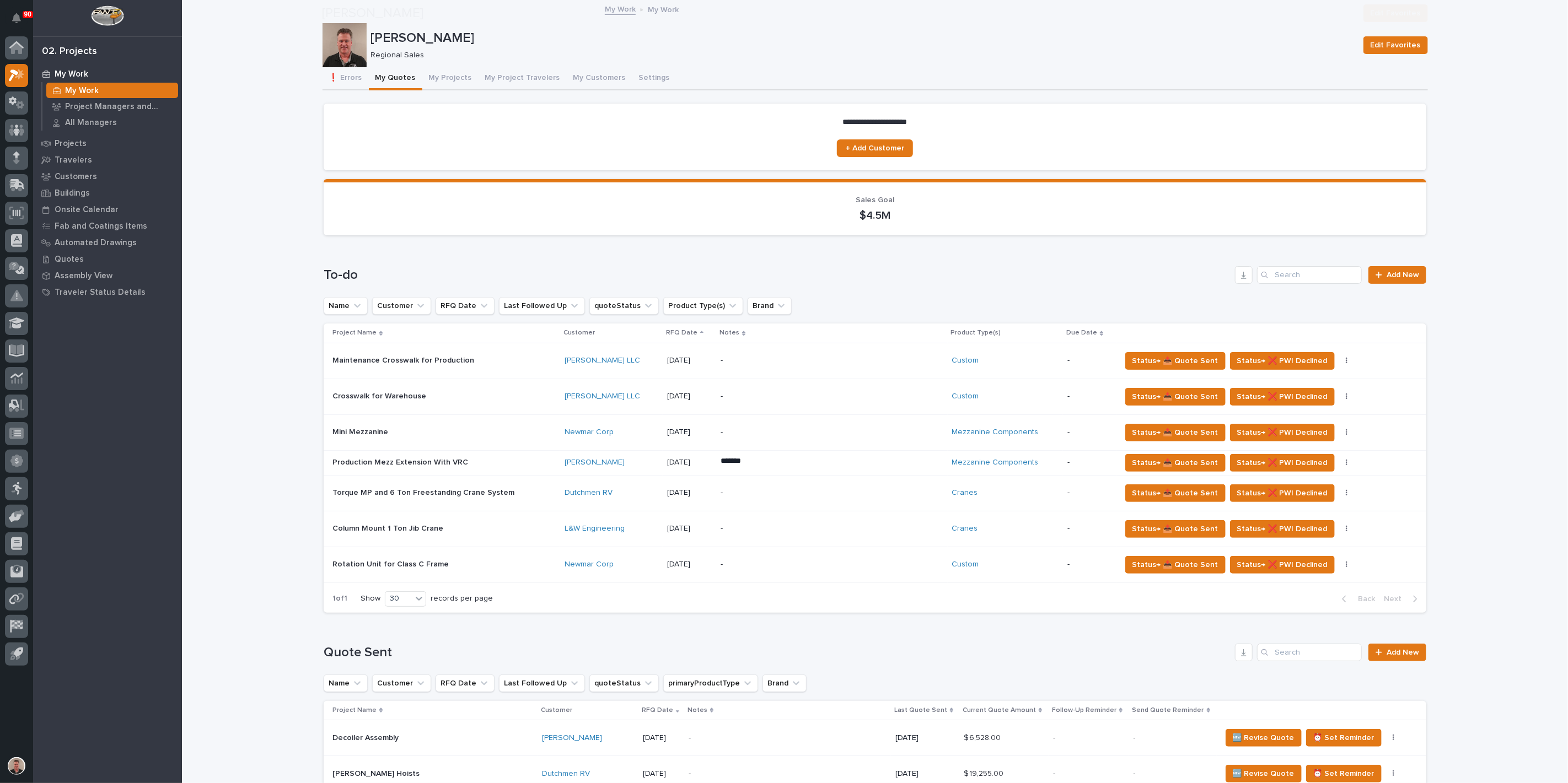
scroll to position [245, 0]
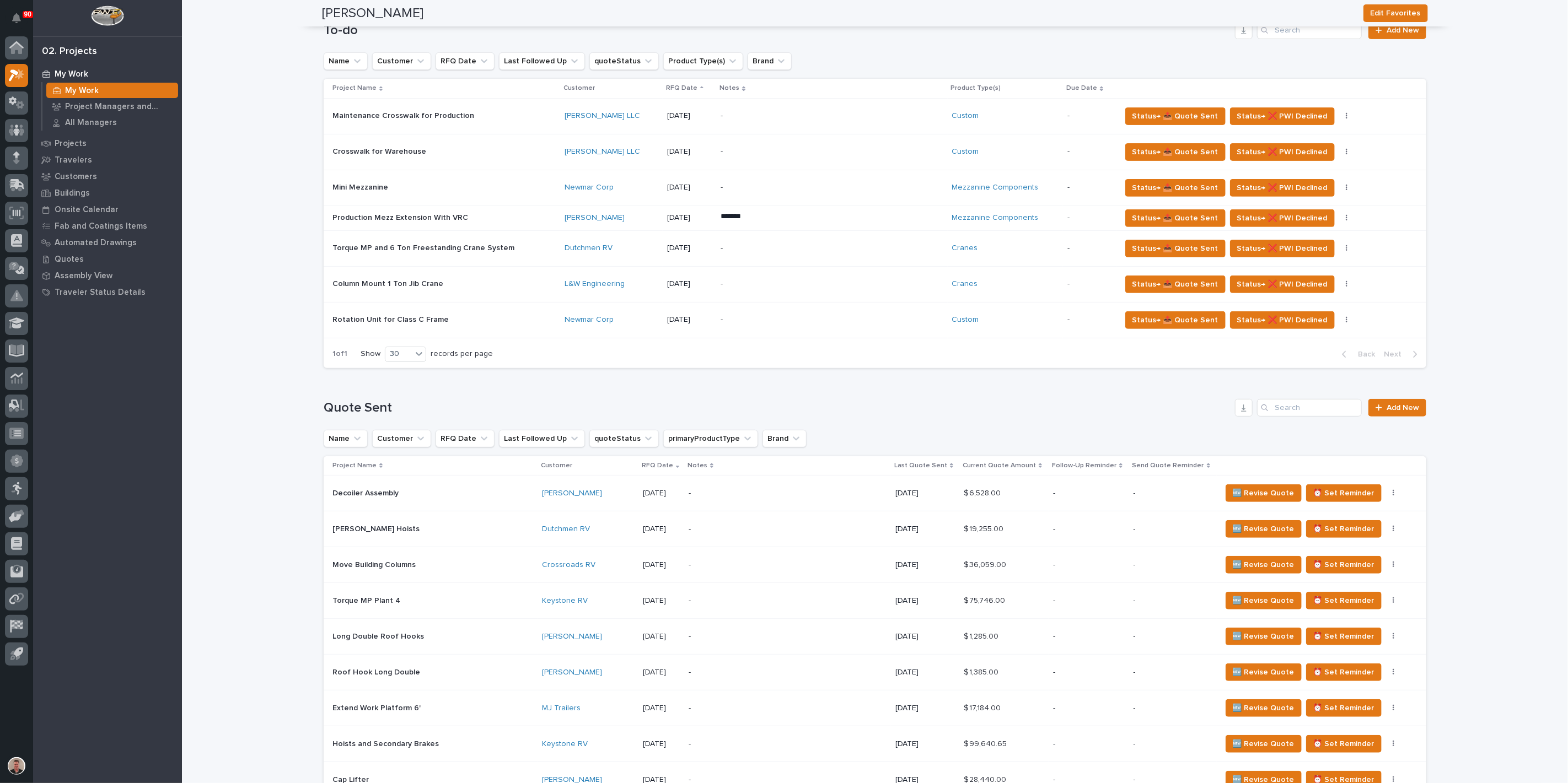
click at [813, 498] on p "-" at bounding box center [785, 493] width 193 height 9
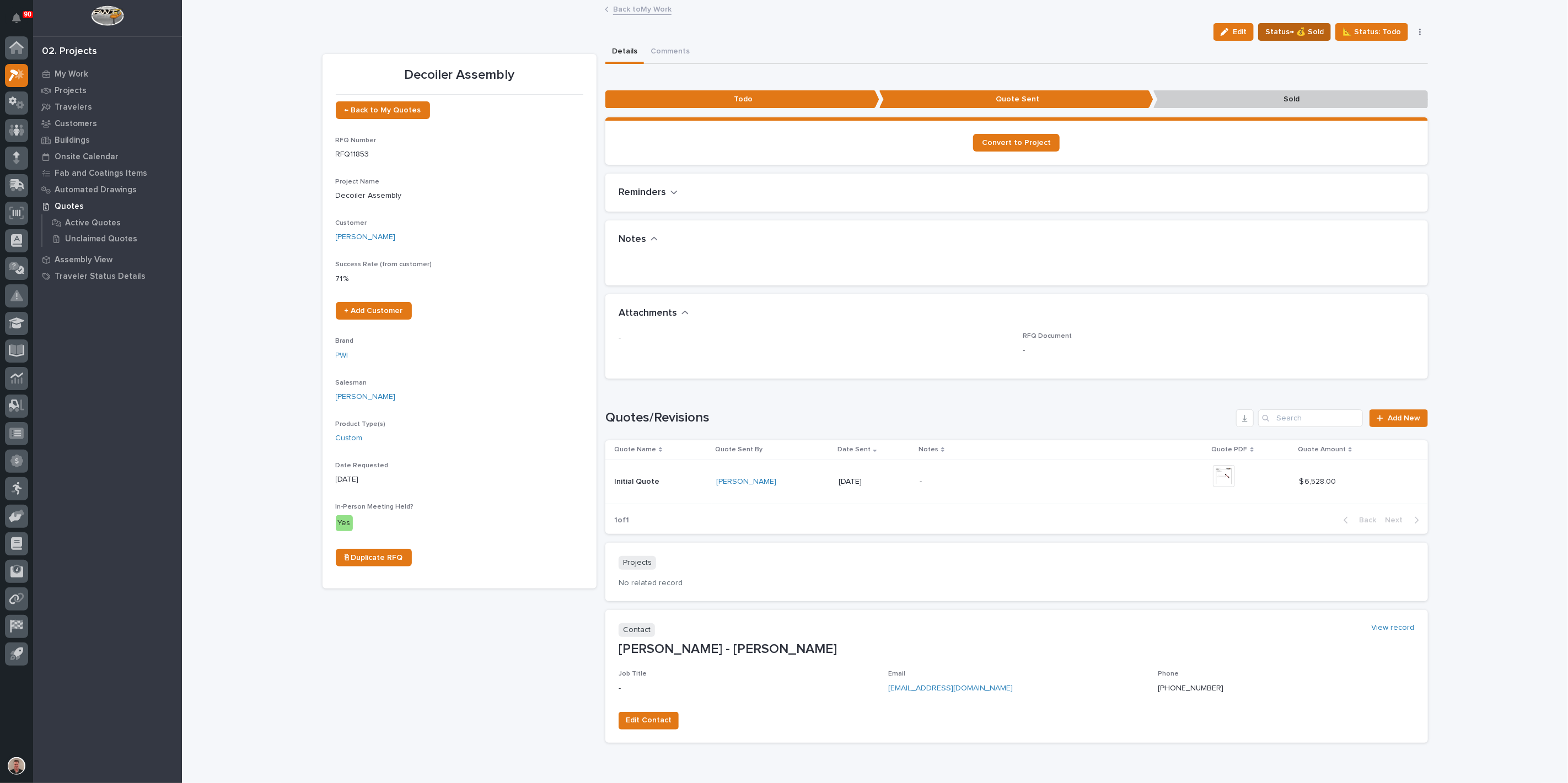
click at [1287, 38] on span "Status→ 💰 Sold" at bounding box center [1295, 32] width 58 height 13
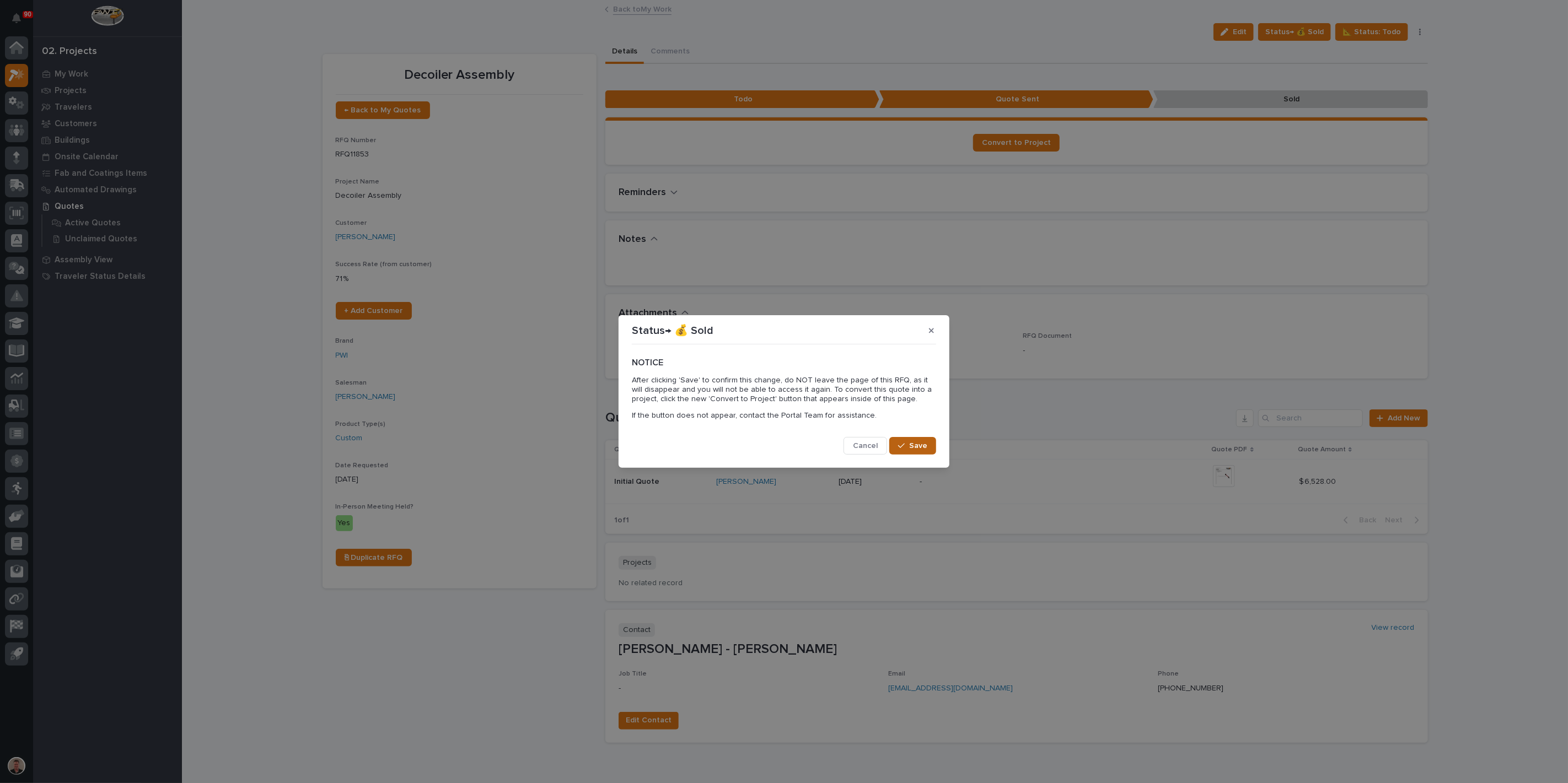
click at [921, 451] on span "Save" at bounding box center [919, 446] width 18 height 10
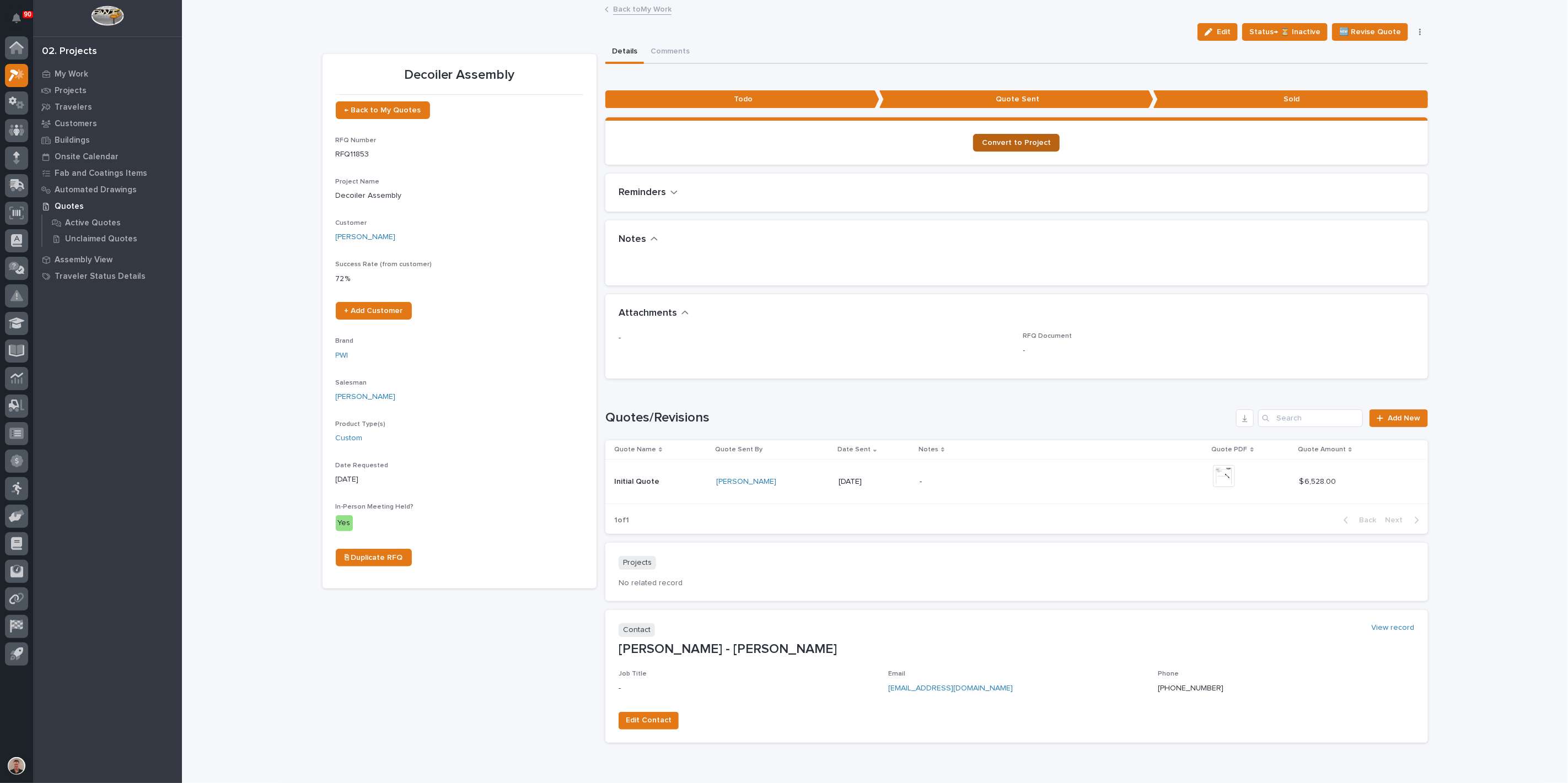
click at [1011, 147] on span "Convert to Project" at bounding box center [1016, 142] width 69 height 8
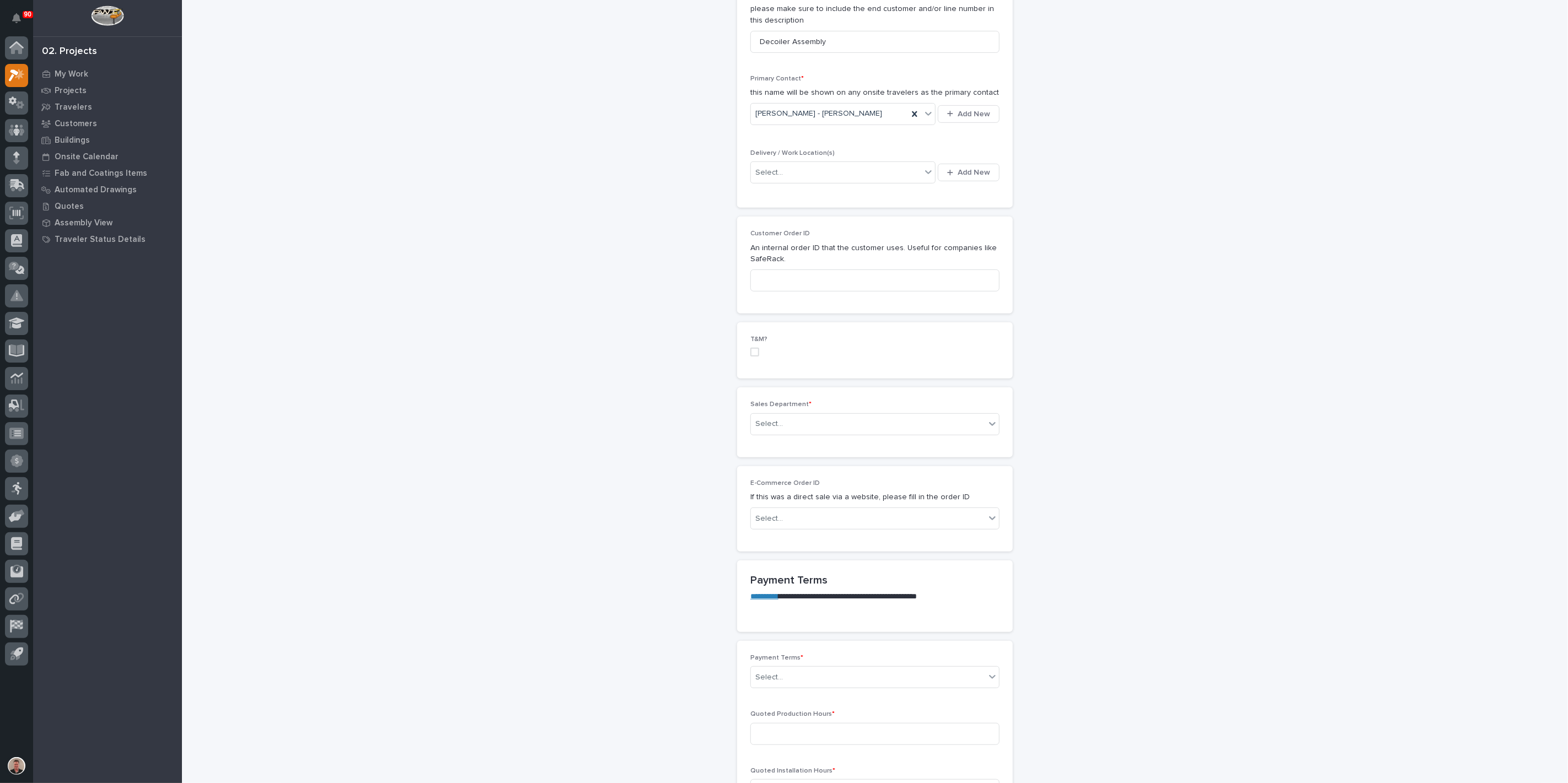
scroll to position [367, 0]
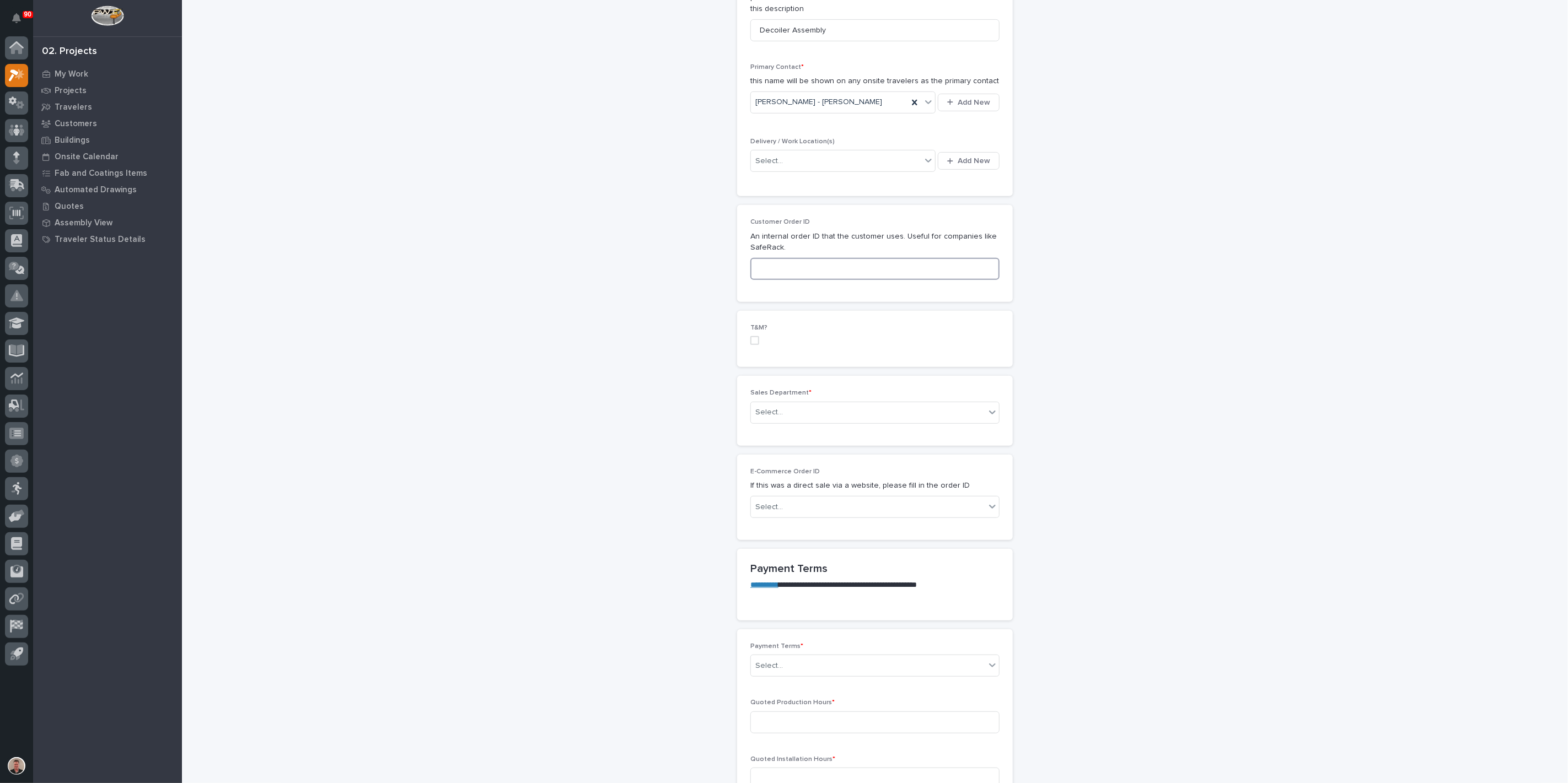
click at [775, 280] on input at bounding box center [875, 269] width 249 height 22
type input "P7-1246"
click at [800, 422] on div "Select..." at bounding box center [868, 412] width 234 height 18
click at [802, 625] on span "Regional Sales" at bounding box center [783, 625] width 58 height 12
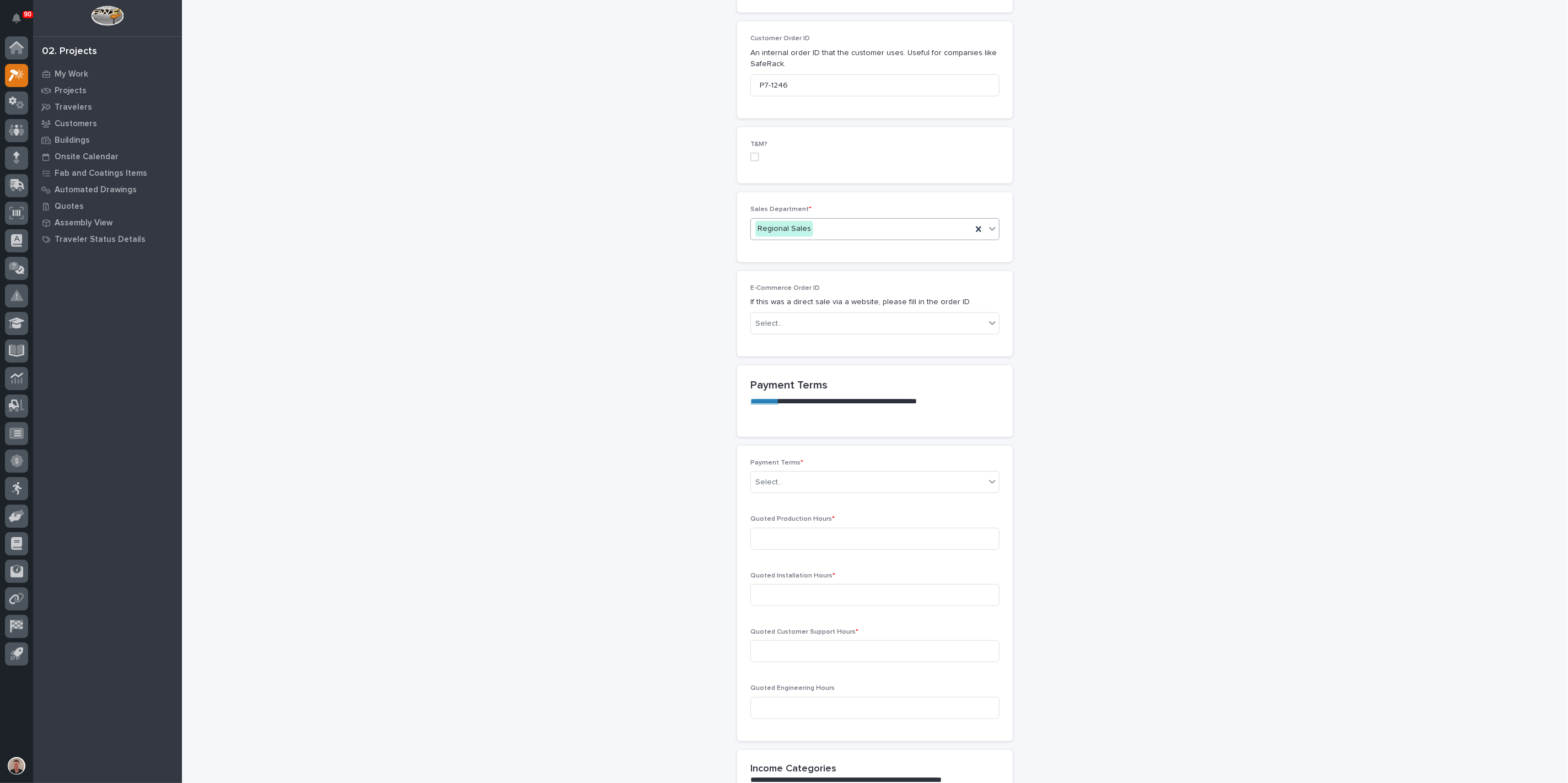
scroll to position [551, 0]
click at [833, 332] on div "Select..." at bounding box center [868, 323] width 234 height 18
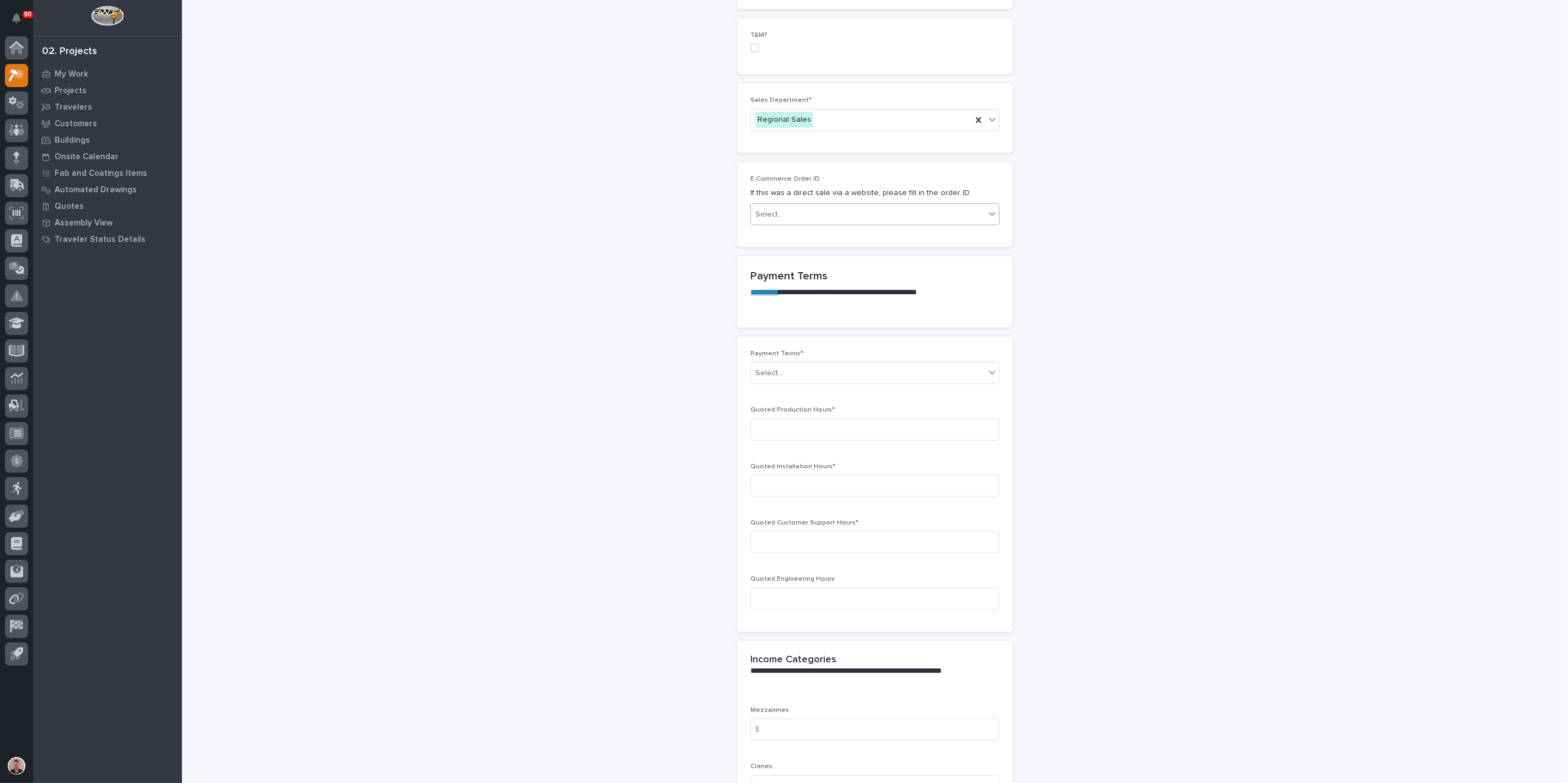
scroll to position [673, 0]
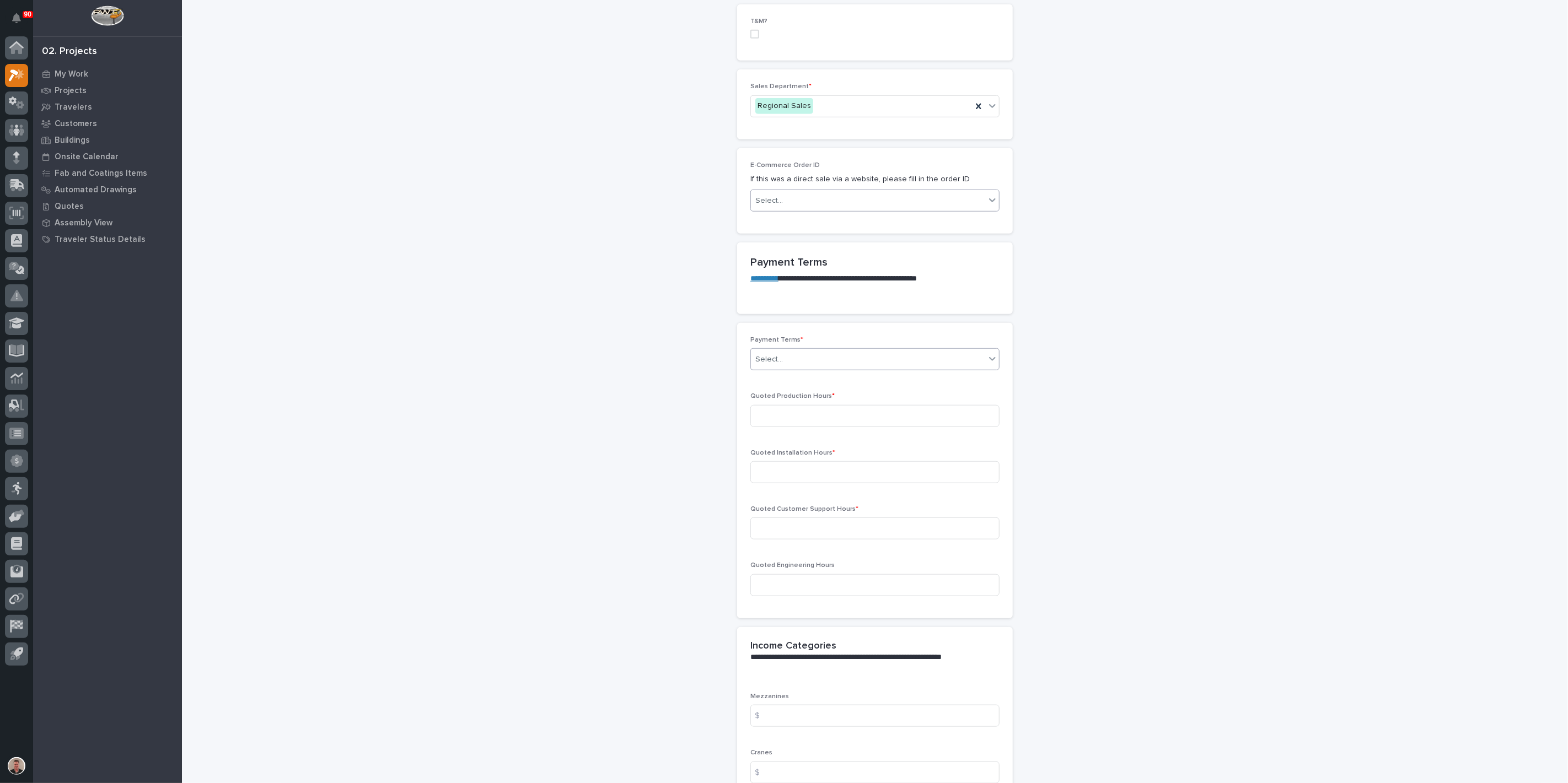
click at [800, 369] on div "Select..." at bounding box center [868, 360] width 234 height 18
click at [789, 692] on div "Net 30" at bounding box center [870, 691] width 242 height 19
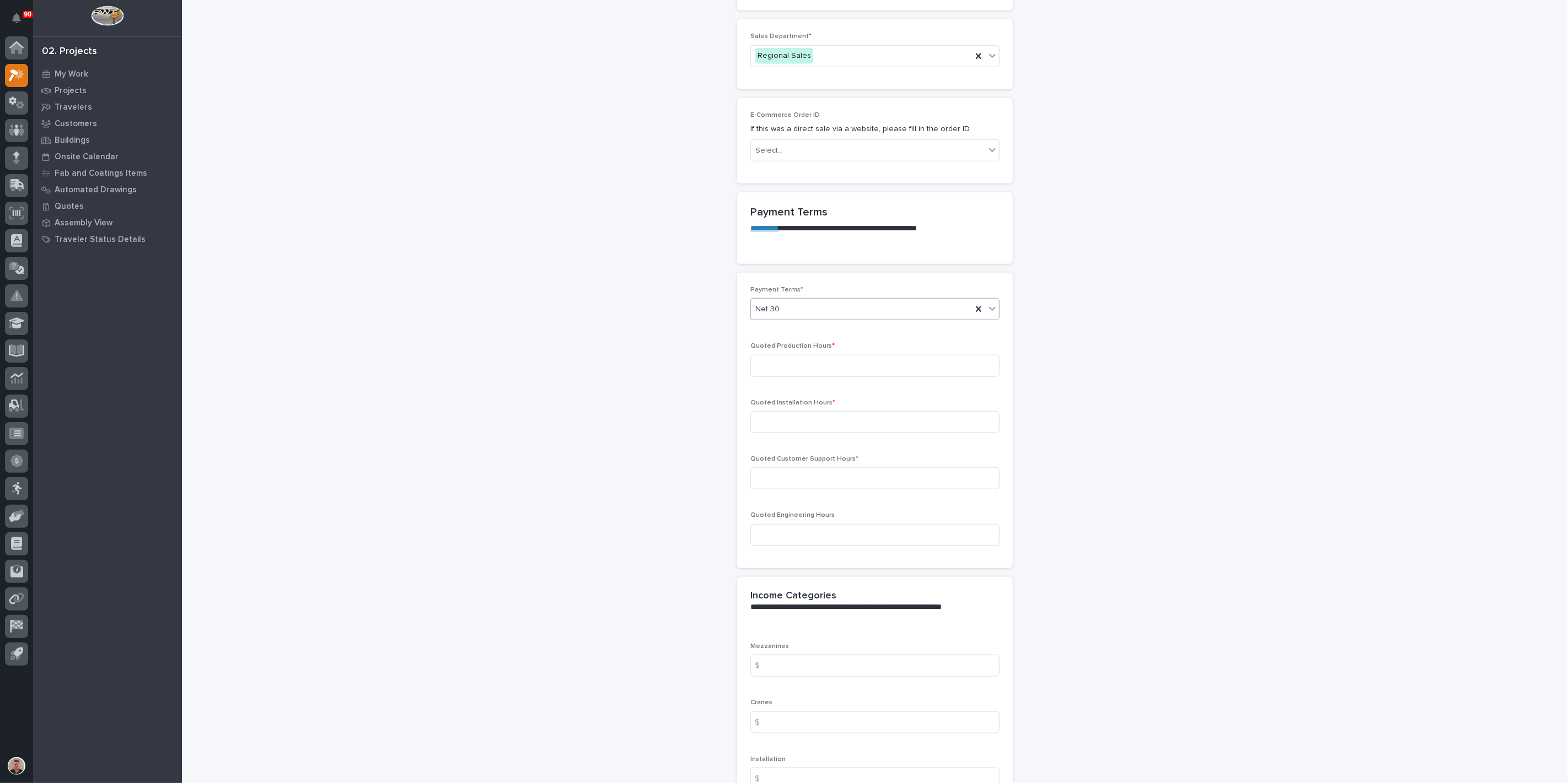
scroll to position [796, 0]
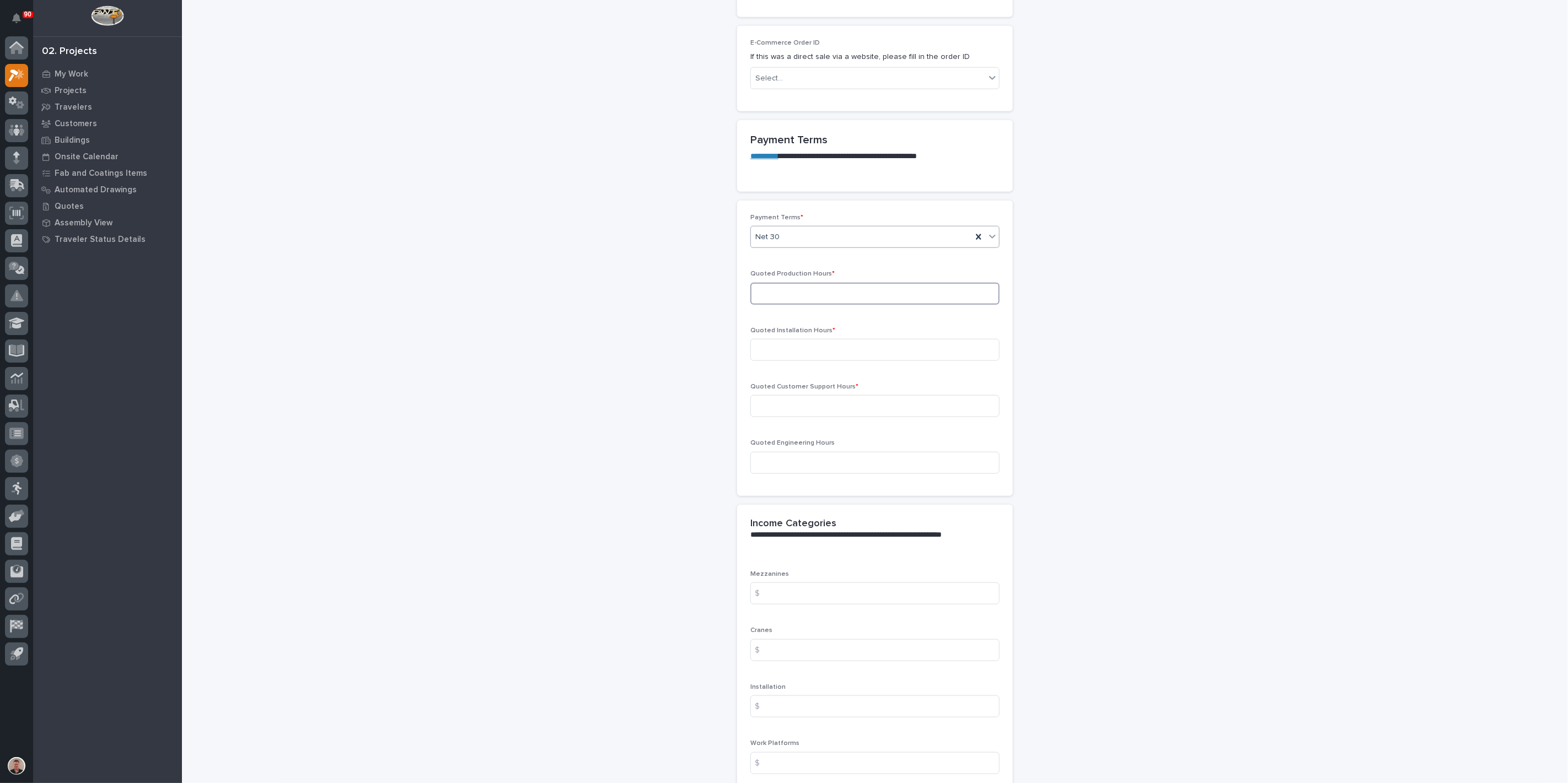
click at [791, 305] on input at bounding box center [875, 294] width 249 height 22
click at [813, 305] on input at bounding box center [875, 294] width 249 height 22
type input "20"
click at [805, 361] on input at bounding box center [875, 350] width 249 height 22
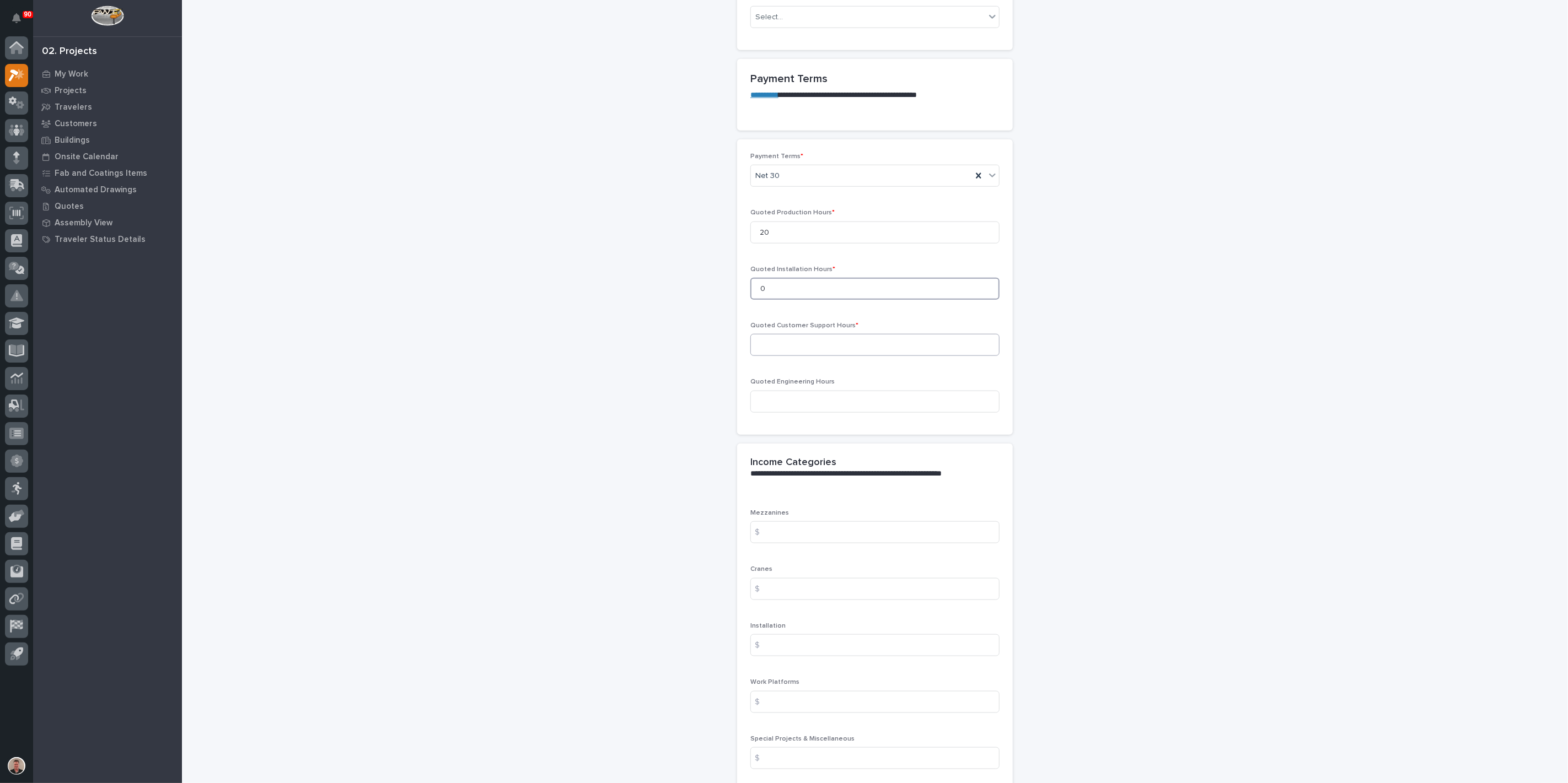
type input "0"
click at [798, 356] on input at bounding box center [875, 345] width 249 height 22
type input "0"
click at [768, 412] on input at bounding box center [875, 402] width 249 height 22
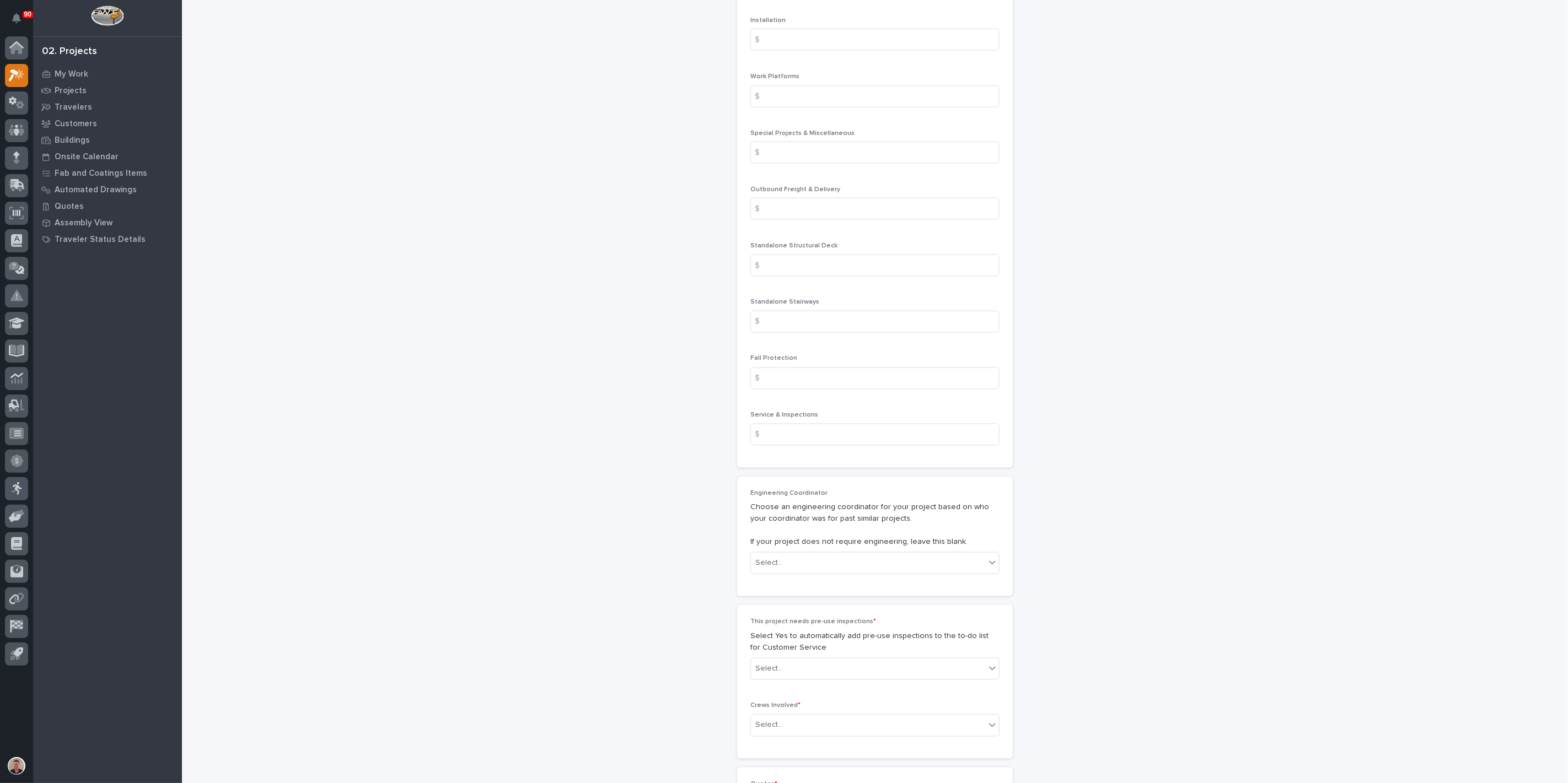
scroll to position [1469, 0]
type input "2"
click at [787, 157] on input at bounding box center [875, 146] width 249 height 22
type input "6378"
click at [954, 214] on input at bounding box center [875, 202] width 249 height 22
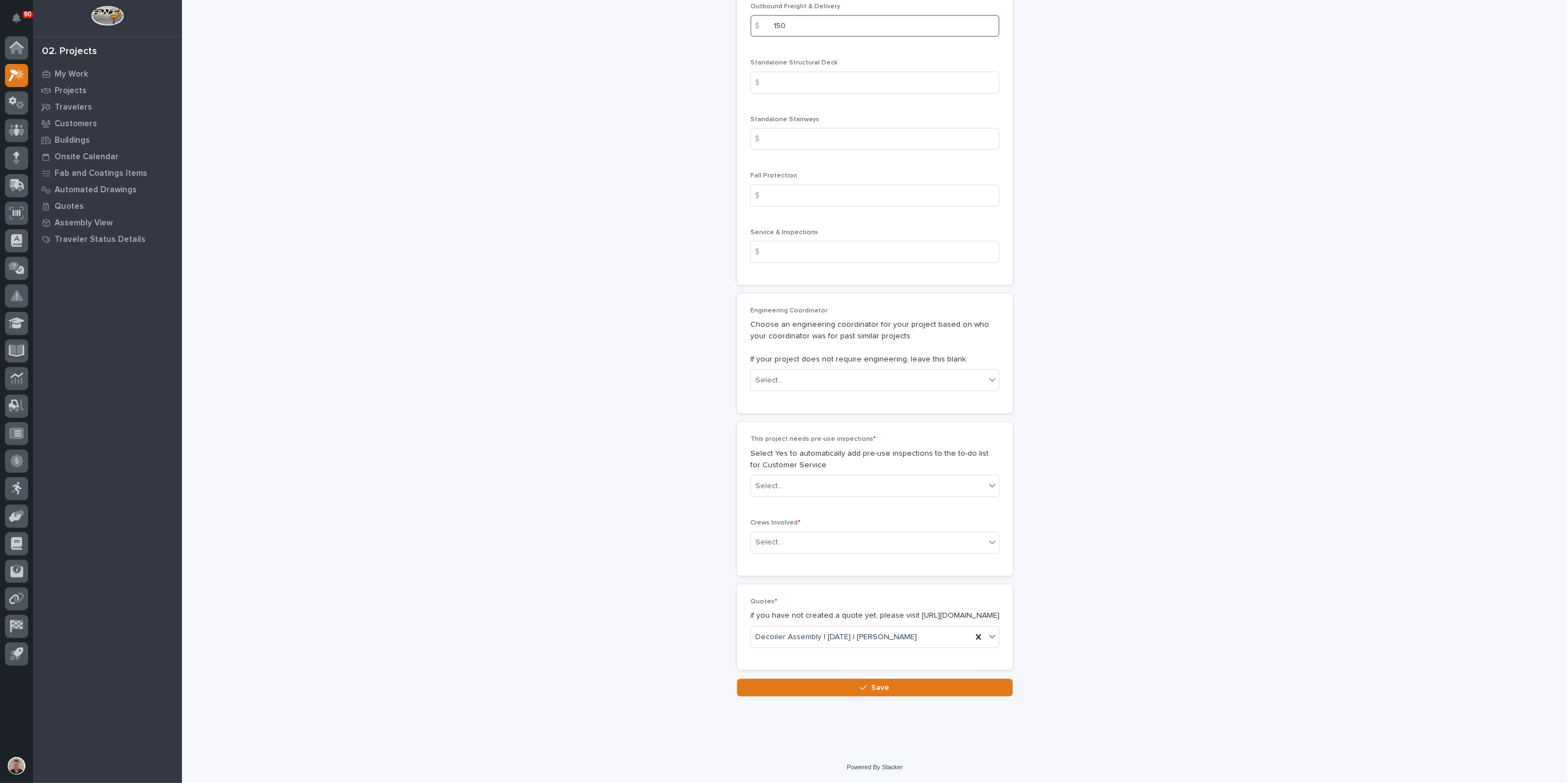
scroll to position [1898, 0]
type input "150"
click at [823, 389] on div "Select..." at bounding box center [868, 380] width 234 height 18
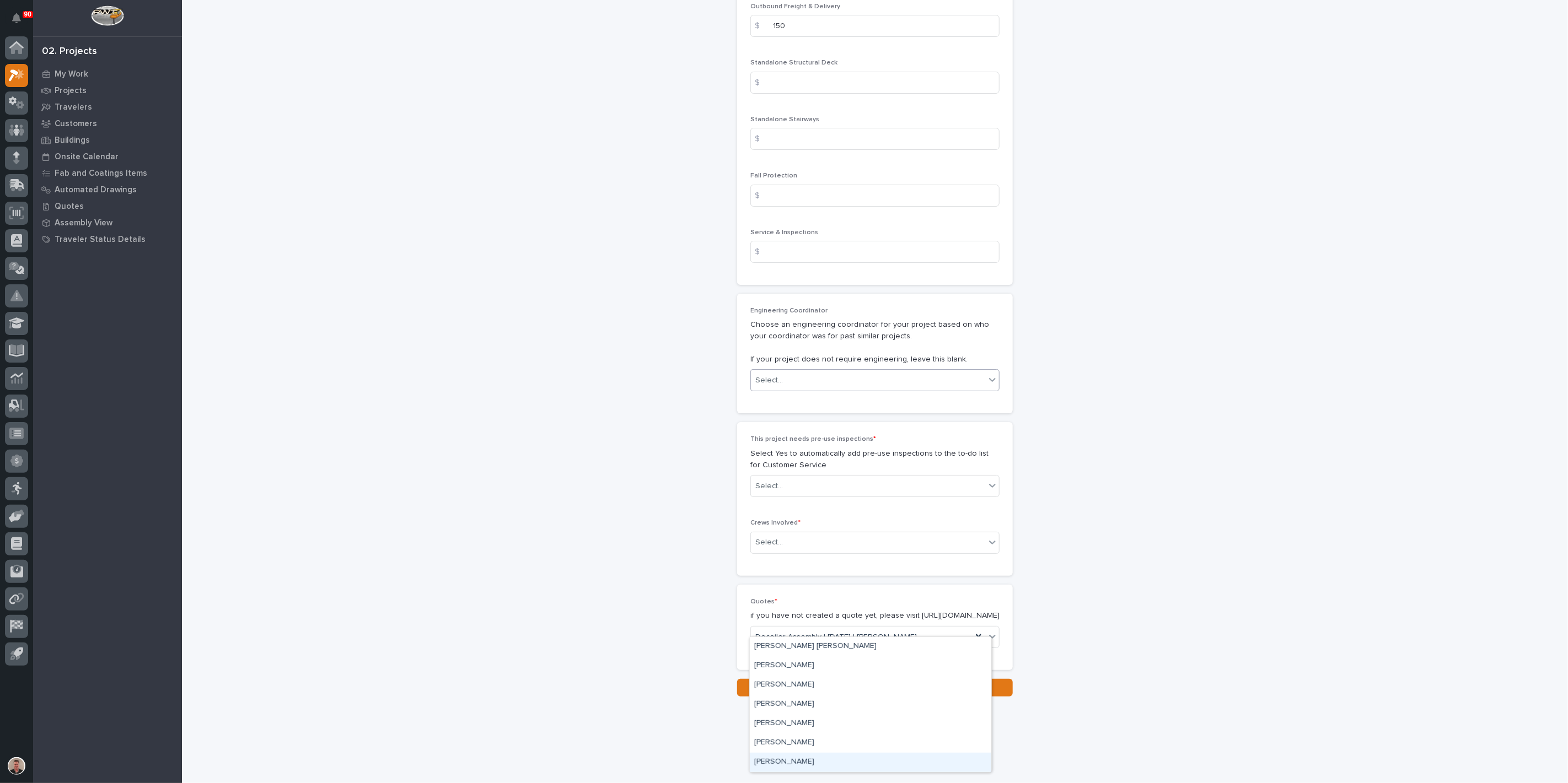
click at [849, 763] on div "[PERSON_NAME]" at bounding box center [870, 762] width 242 height 19
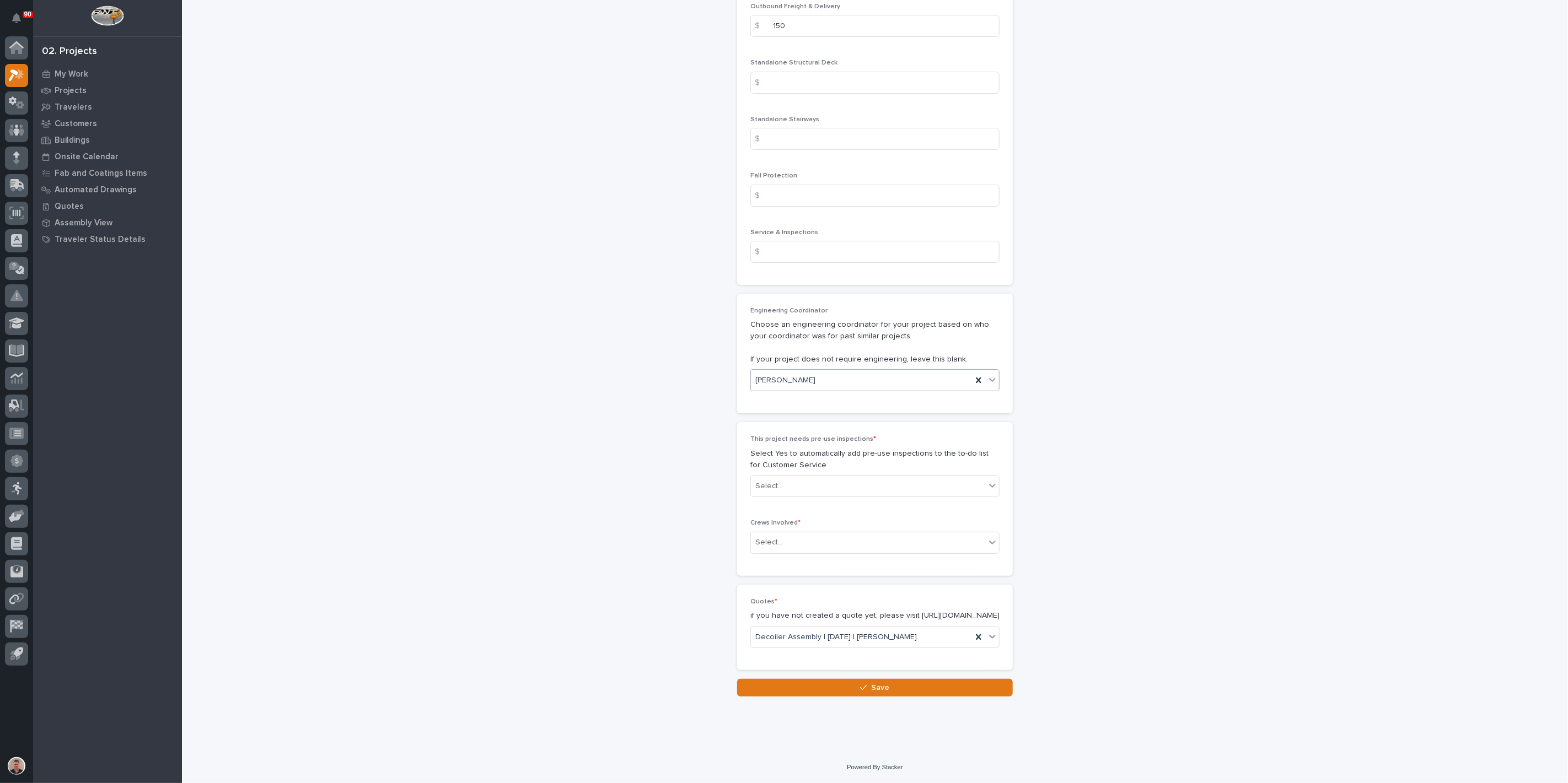
scroll to position [2081, 0]
click at [811, 495] on div "Select..." at bounding box center [868, 486] width 234 height 18
click at [803, 608] on div "No" at bounding box center [870, 609] width 242 height 19
click at [799, 552] on div "Select..." at bounding box center [868, 543] width 234 height 18
click at [795, 653] on div "Production" at bounding box center [870, 654] width 242 height 19
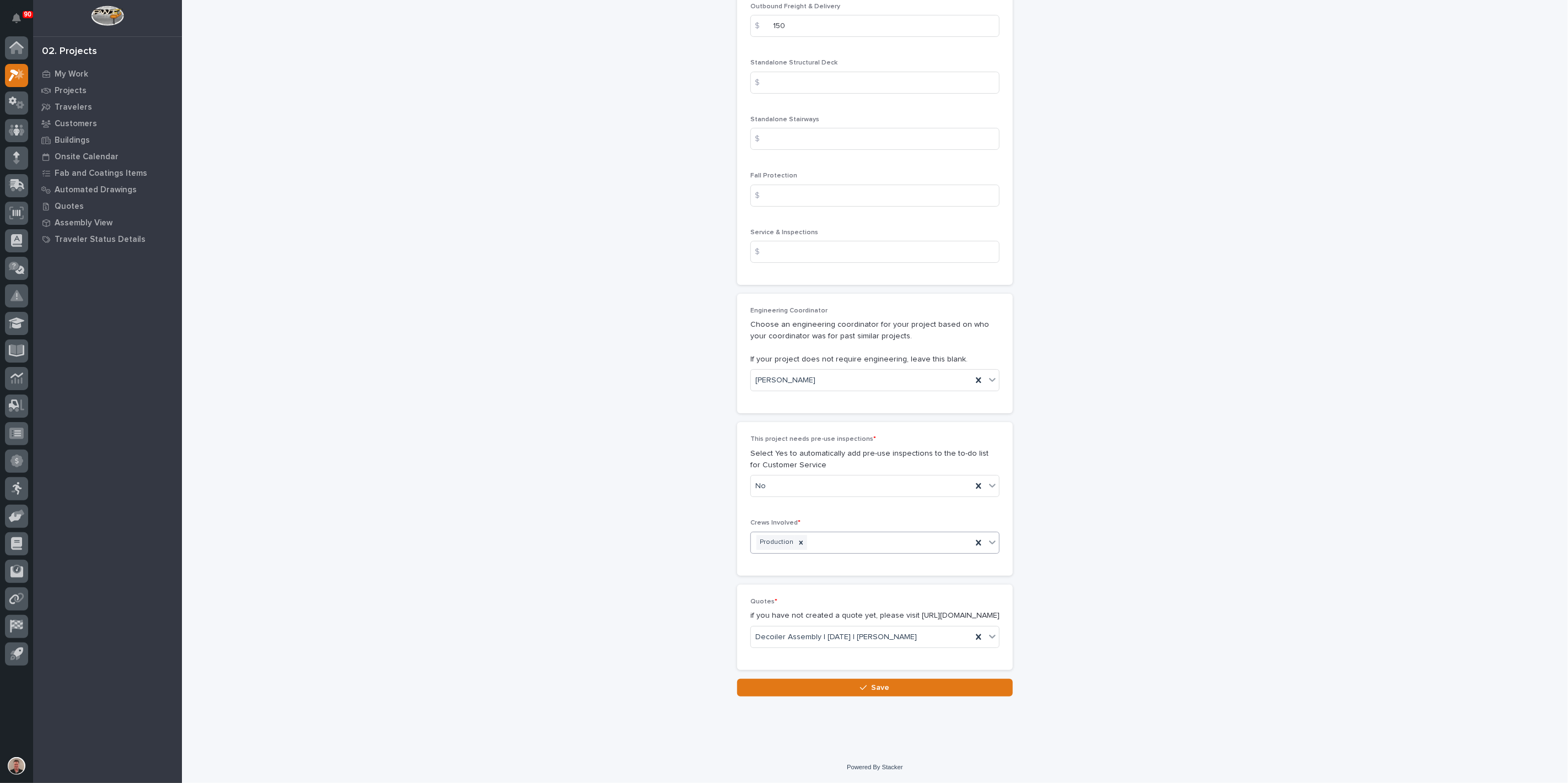
scroll to position [2214, 0]
click at [819, 687] on button "Save" at bounding box center [875, 687] width 276 height 18
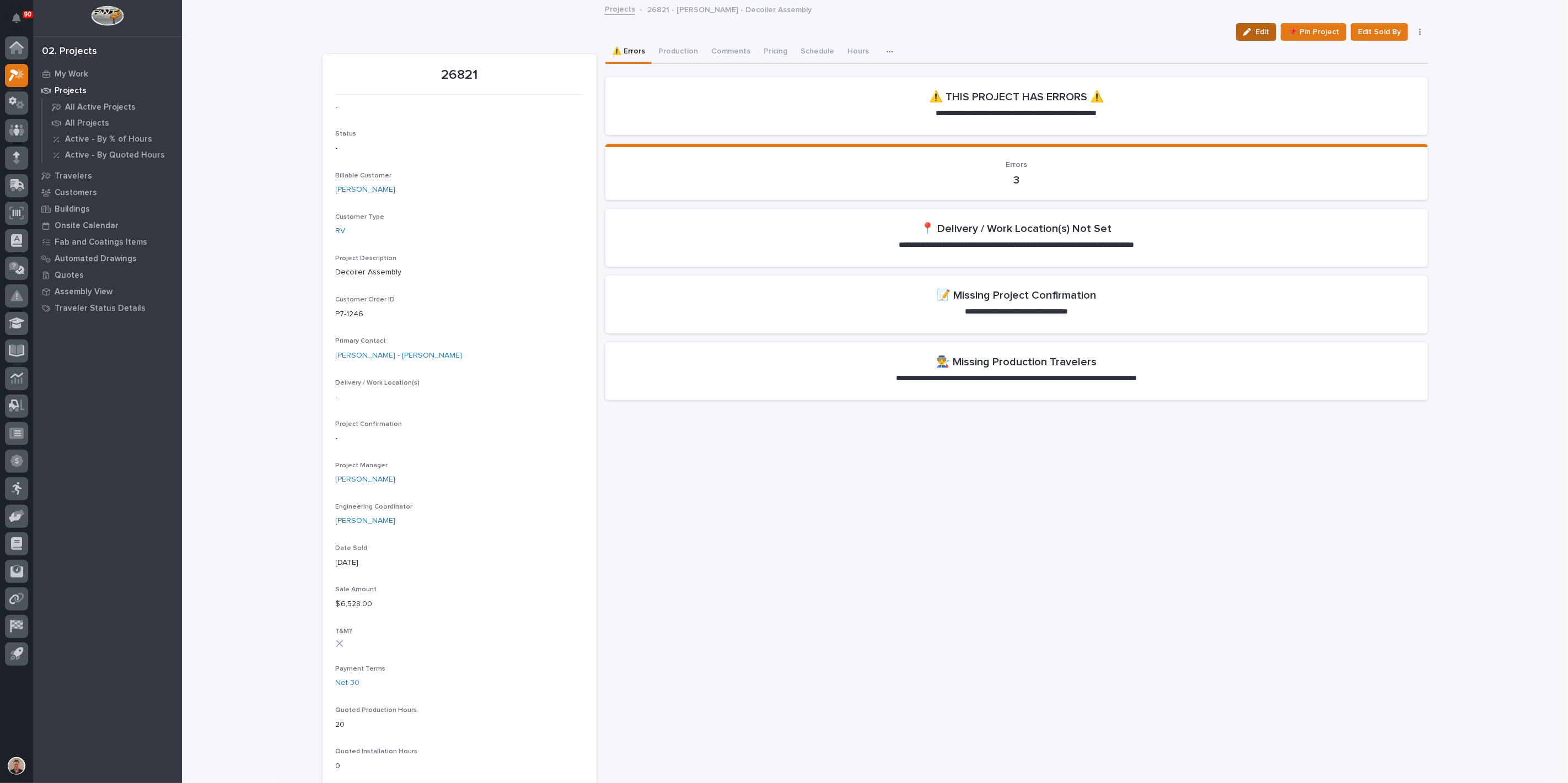
click at [1244, 36] on icon "button" at bounding box center [1247, 32] width 8 height 8
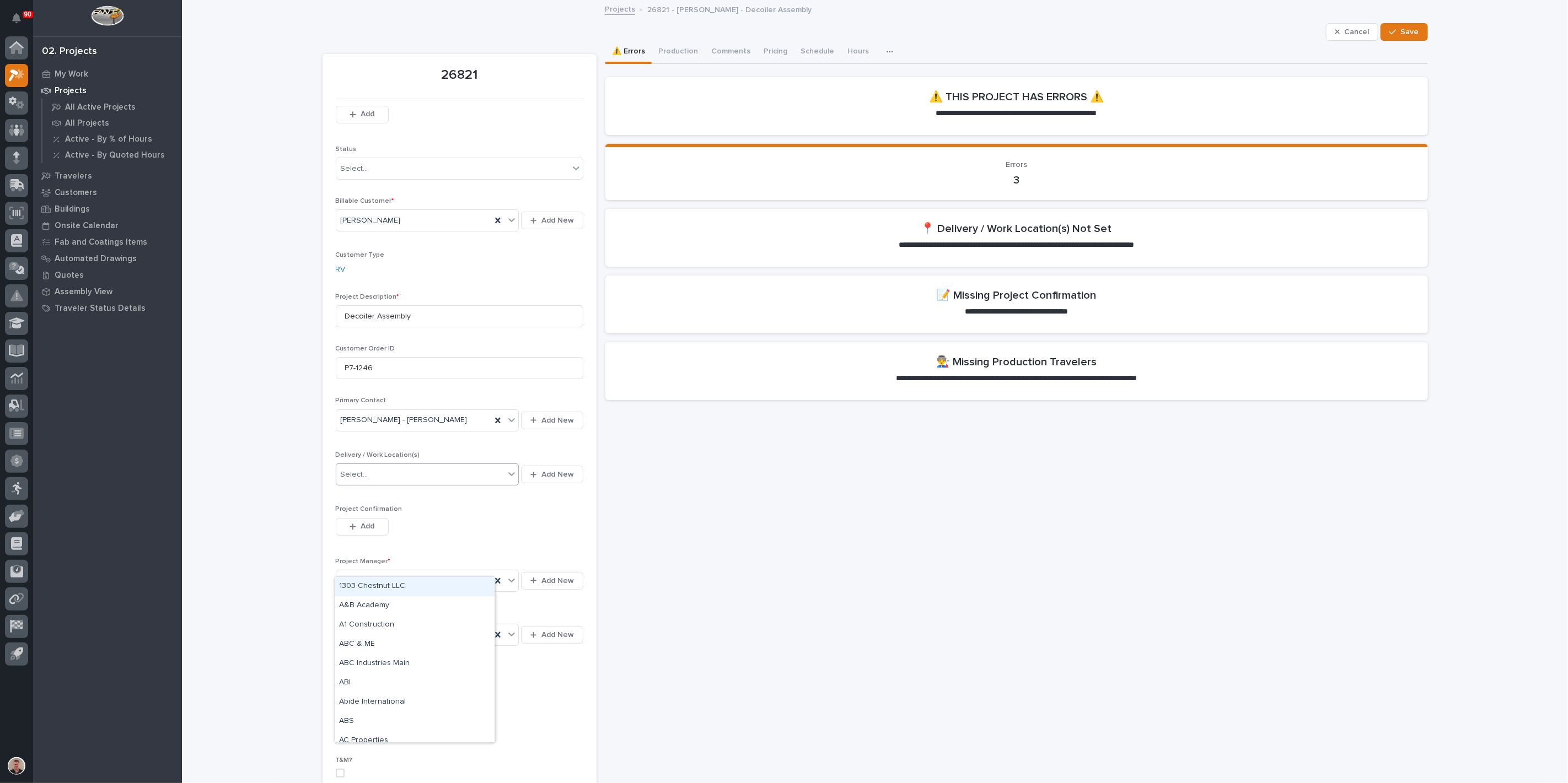
click at [509, 476] on icon at bounding box center [512, 474] width 7 height 4
type input "********"
click at [401, 719] on div "[PERSON_NAME] Plant 7" at bounding box center [415, 722] width 160 height 19
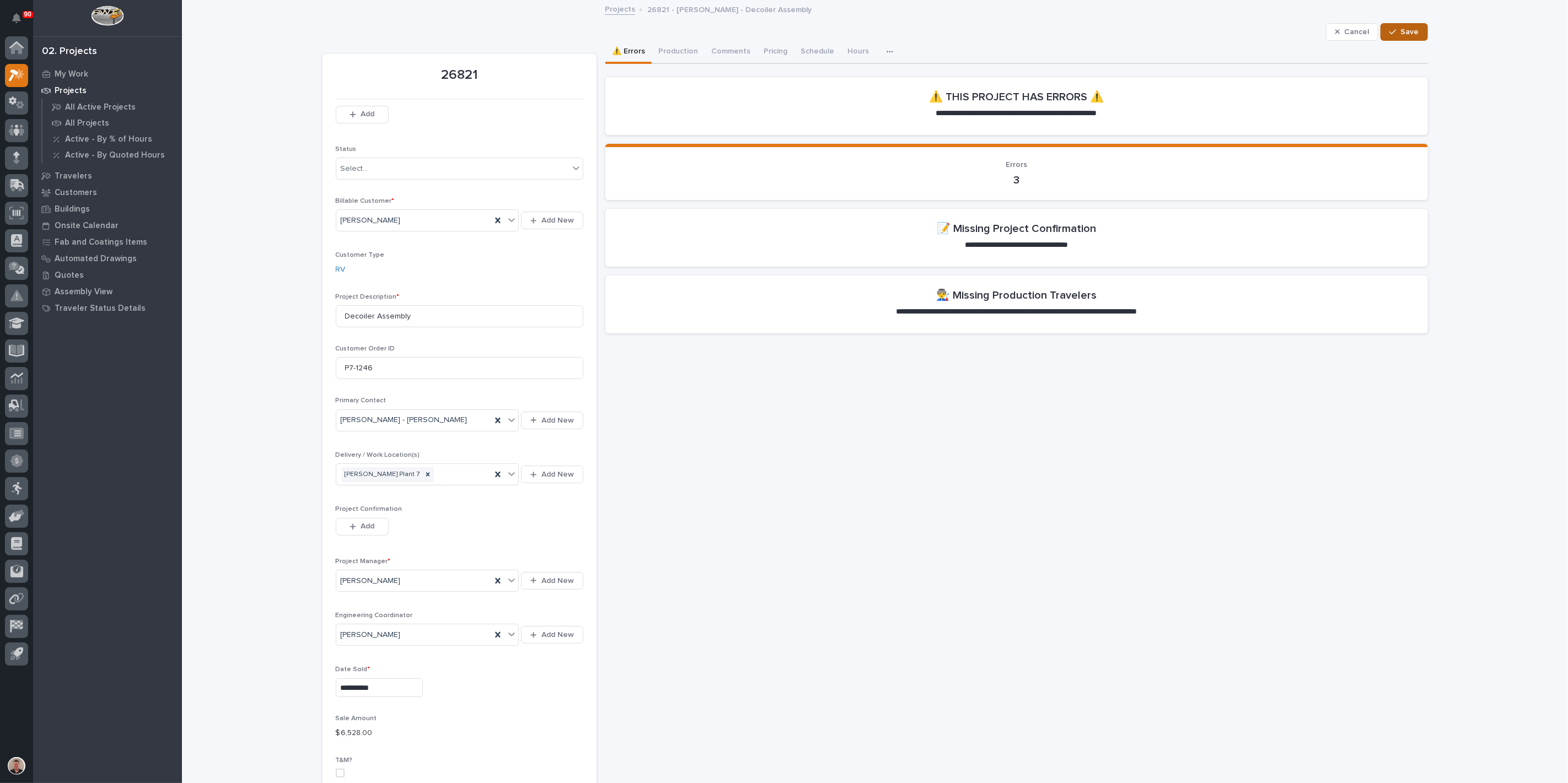
click at [1401, 37] on span "Save" at bounding box center [1410, 32] width 18 height 10
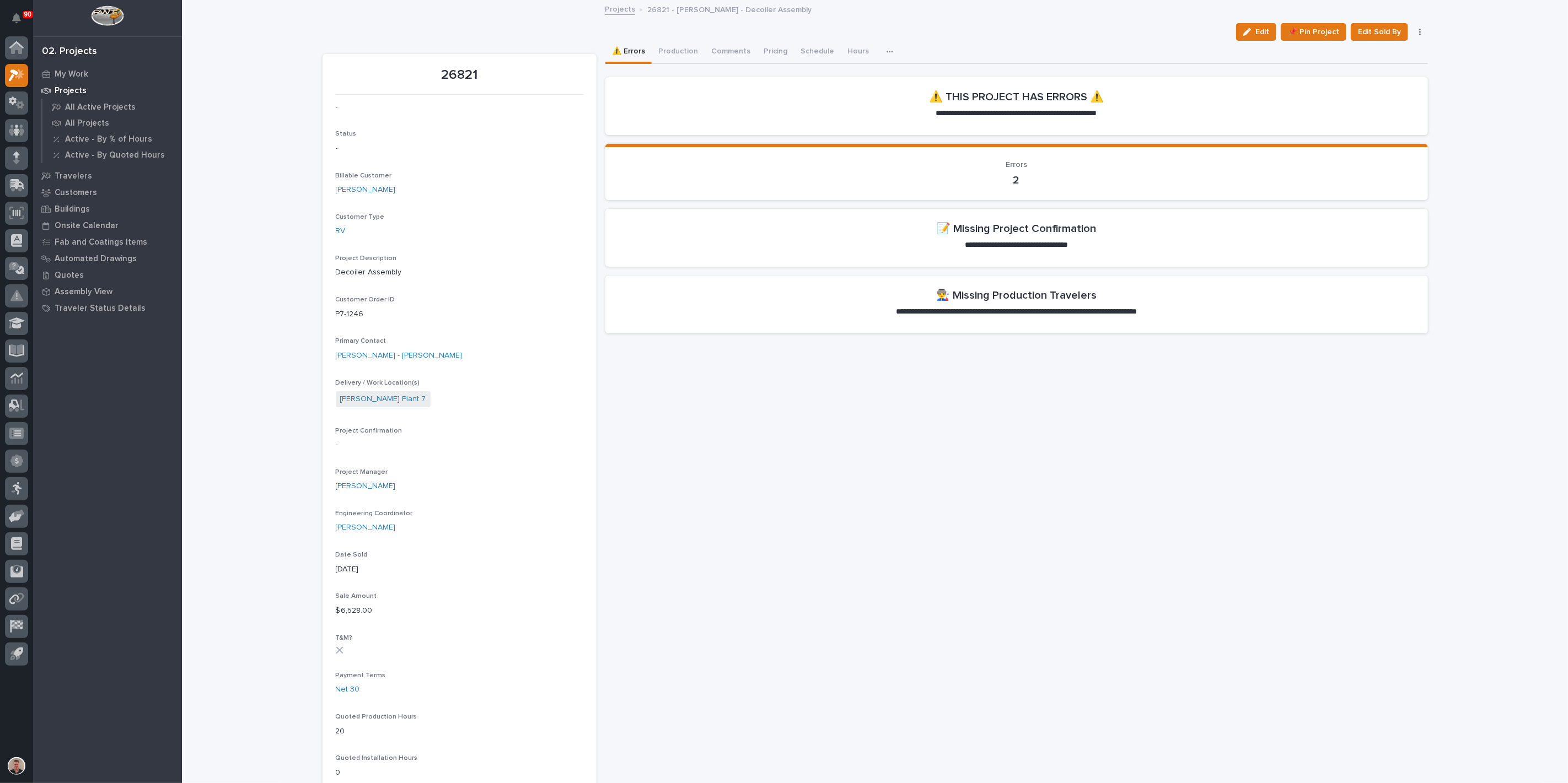
drag, startPoint x: 1242, startPoint y: 39, endPoint x: 1234, endPoint y: 67, distance: 29.1
click at [1255, 37] on span "Edit" at bounding box center [1262, 32] width 14 height 10
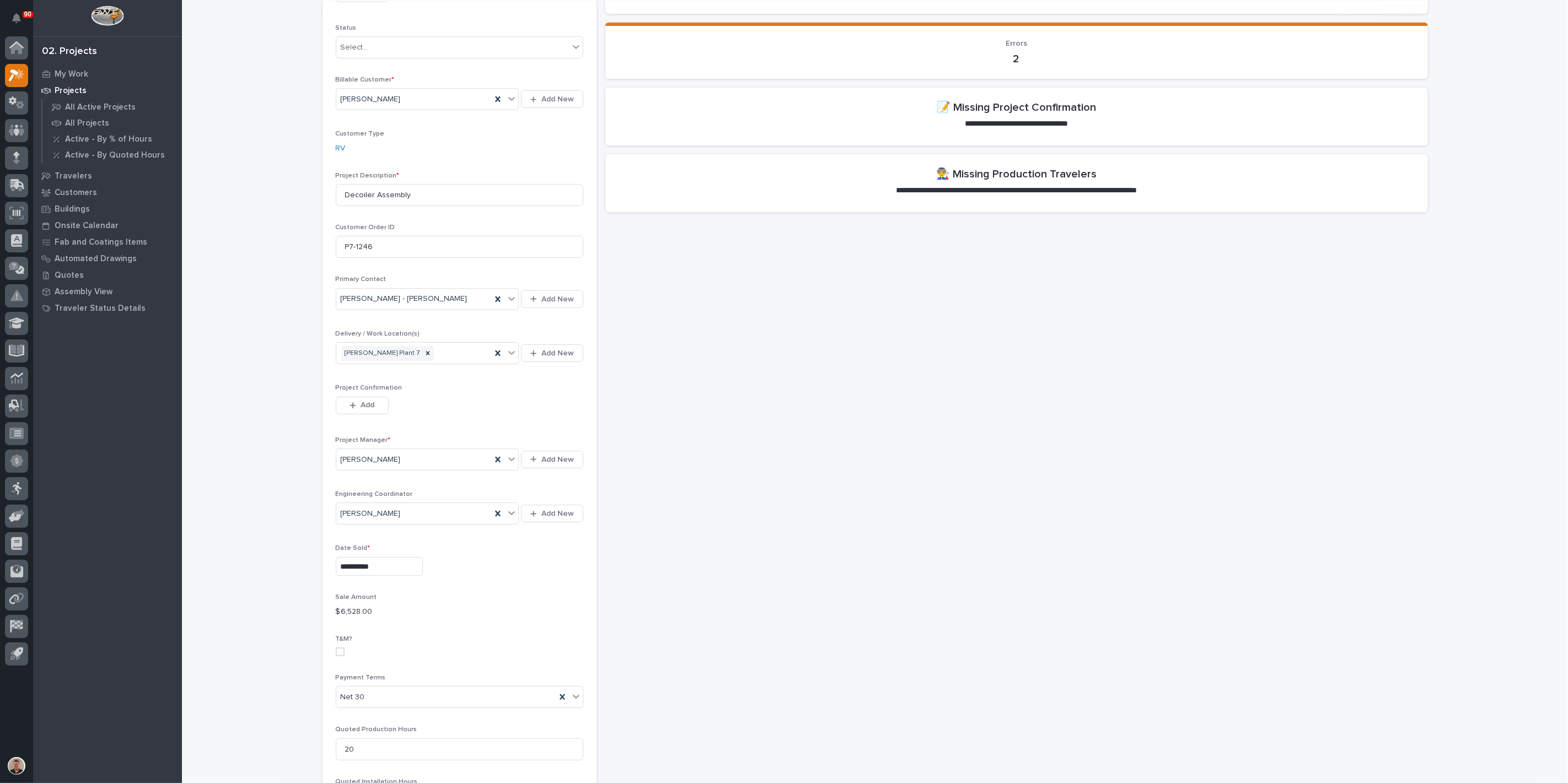
scroll to position [122, 0]
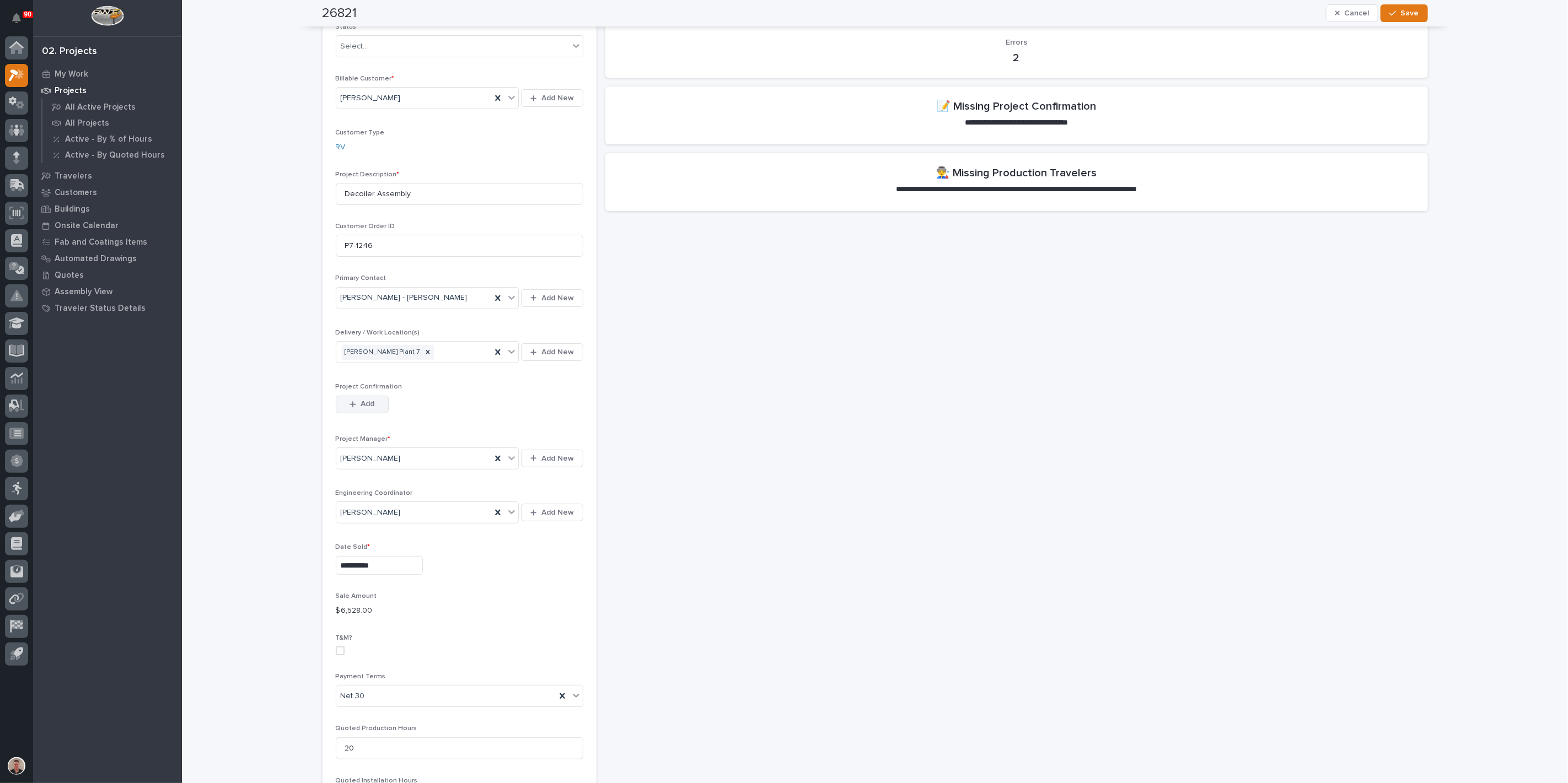
click at [371, 409] on span "Add" at bounding box center [367, 404] width 14 height 10
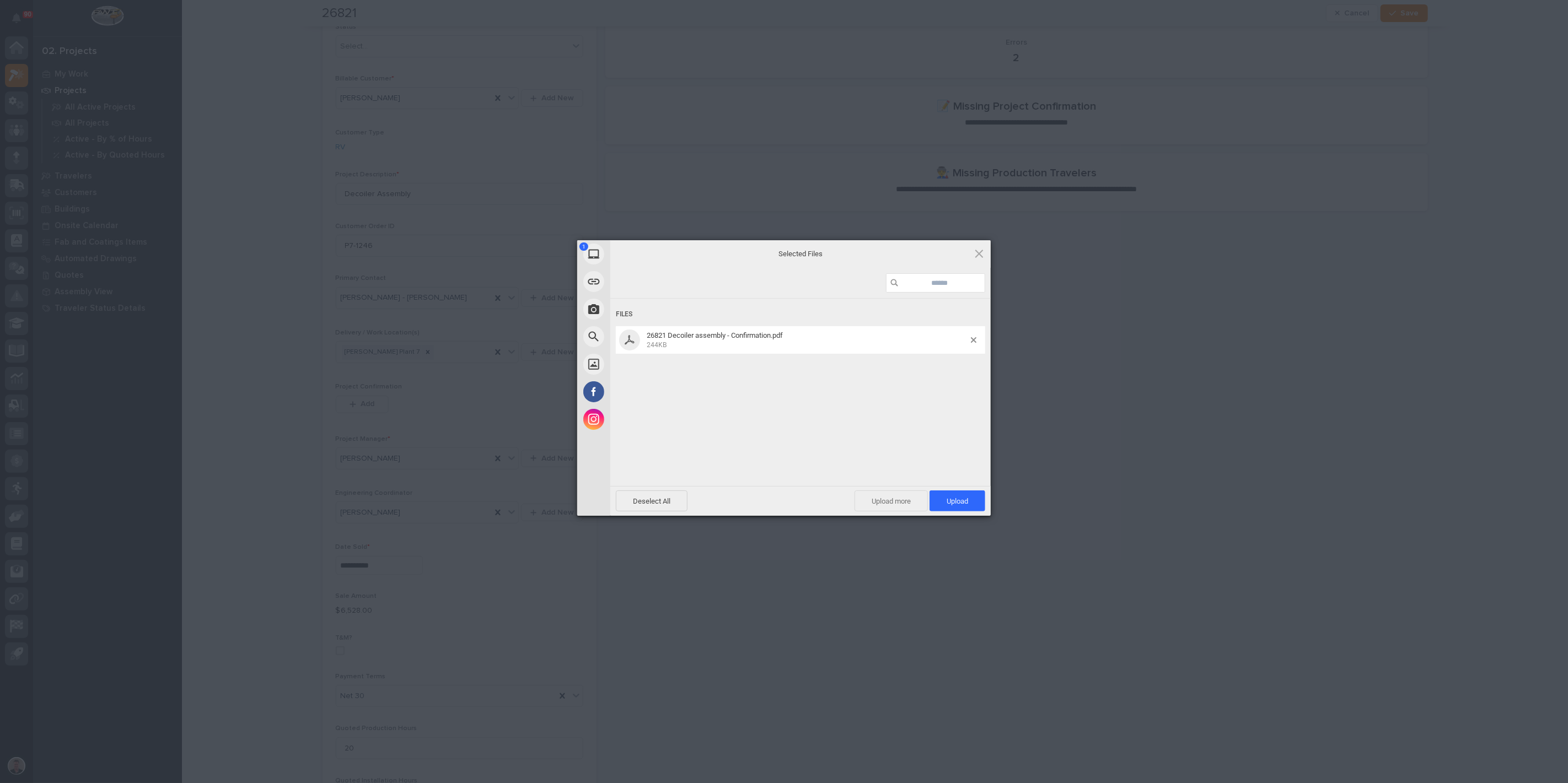
click at [894, 500] on span "Upload more" at bounding box center [891, 501] width 73 height 21
click at [937, 495] on span "Upload 2" at bounding box center [951, 501] width 68 height 21
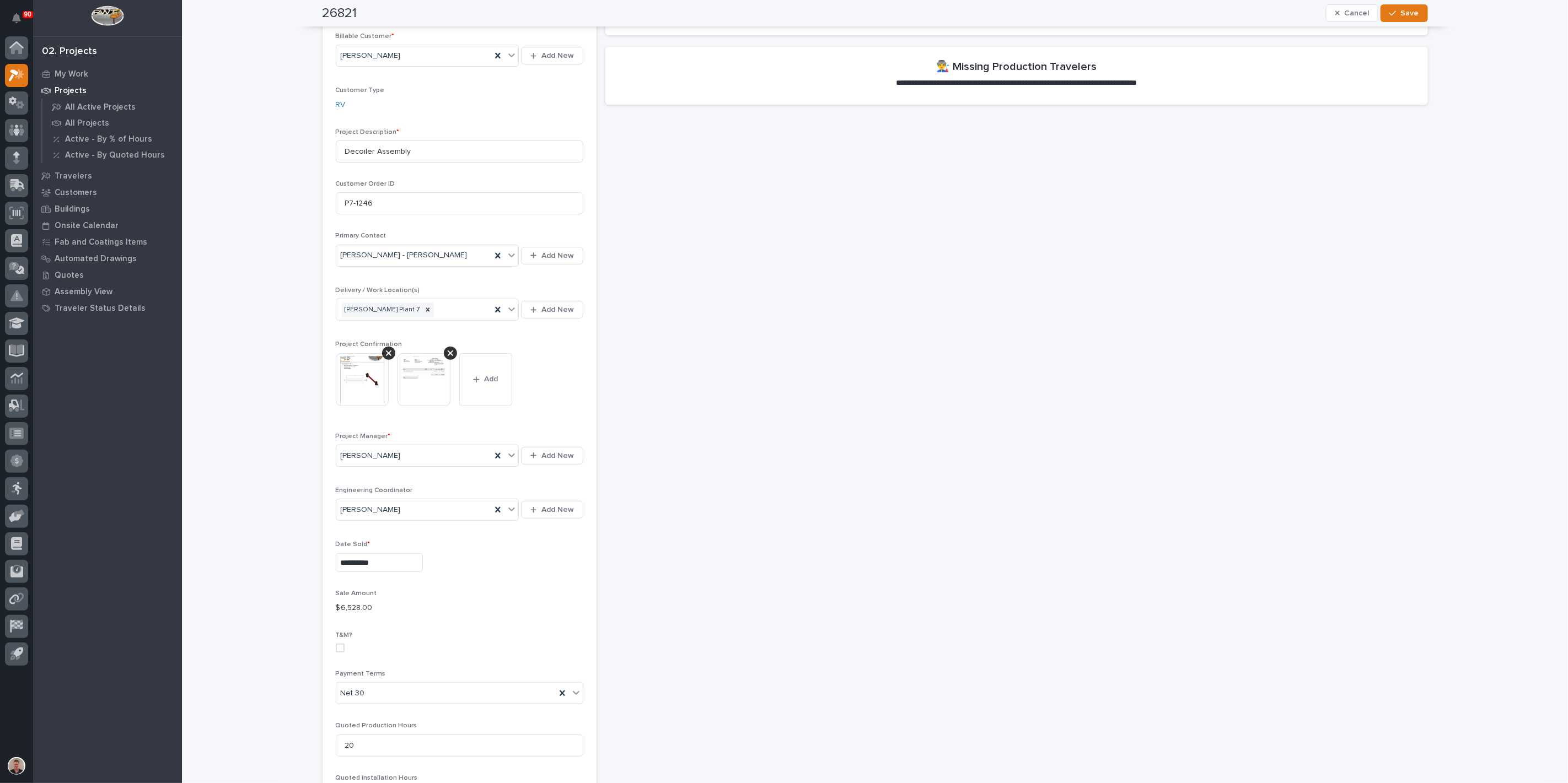
scroll to position [184, 0]
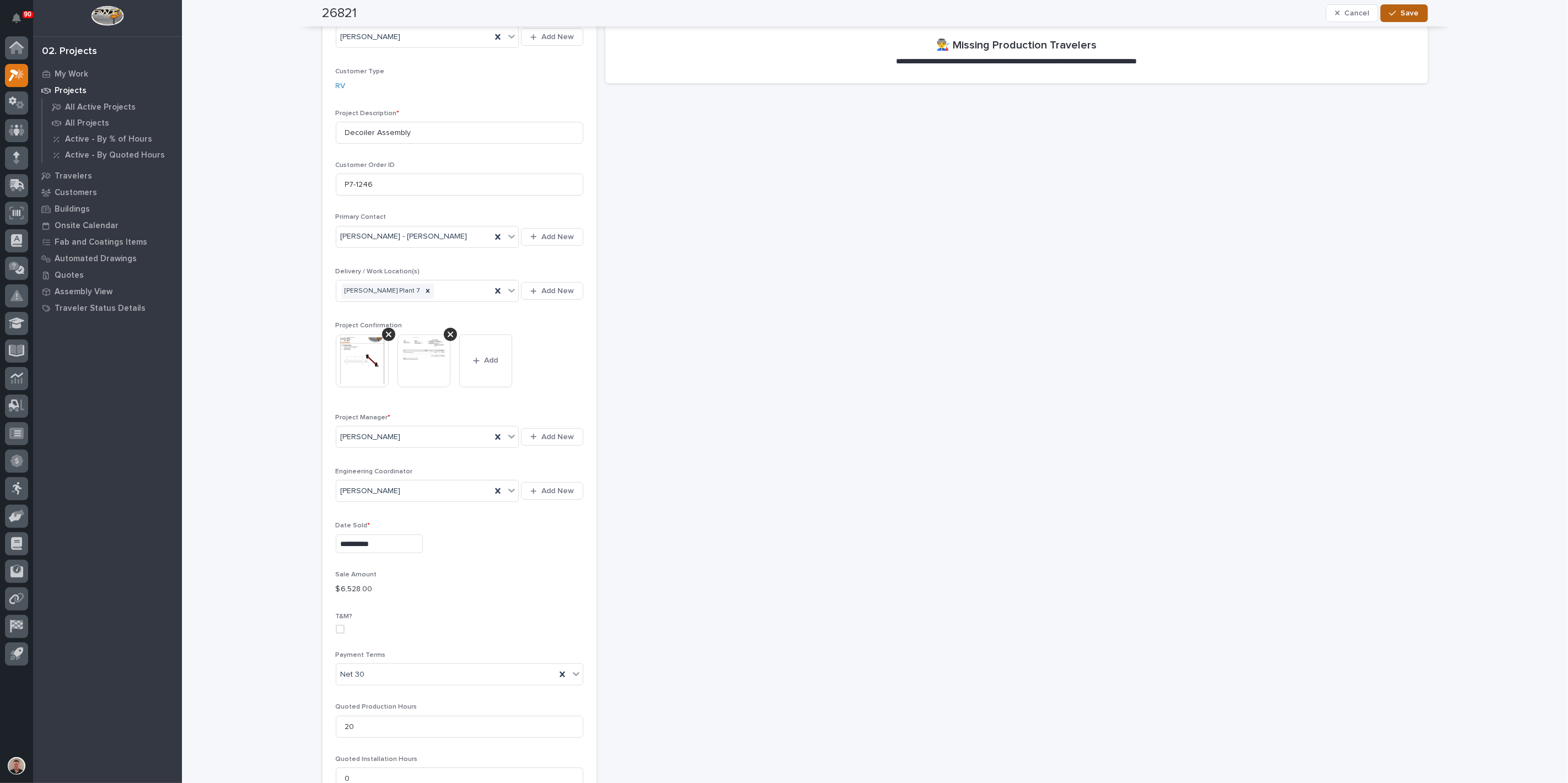
click at [1407, 9] on span "Save" at bounding box center [1410, 13] width 18 height 10
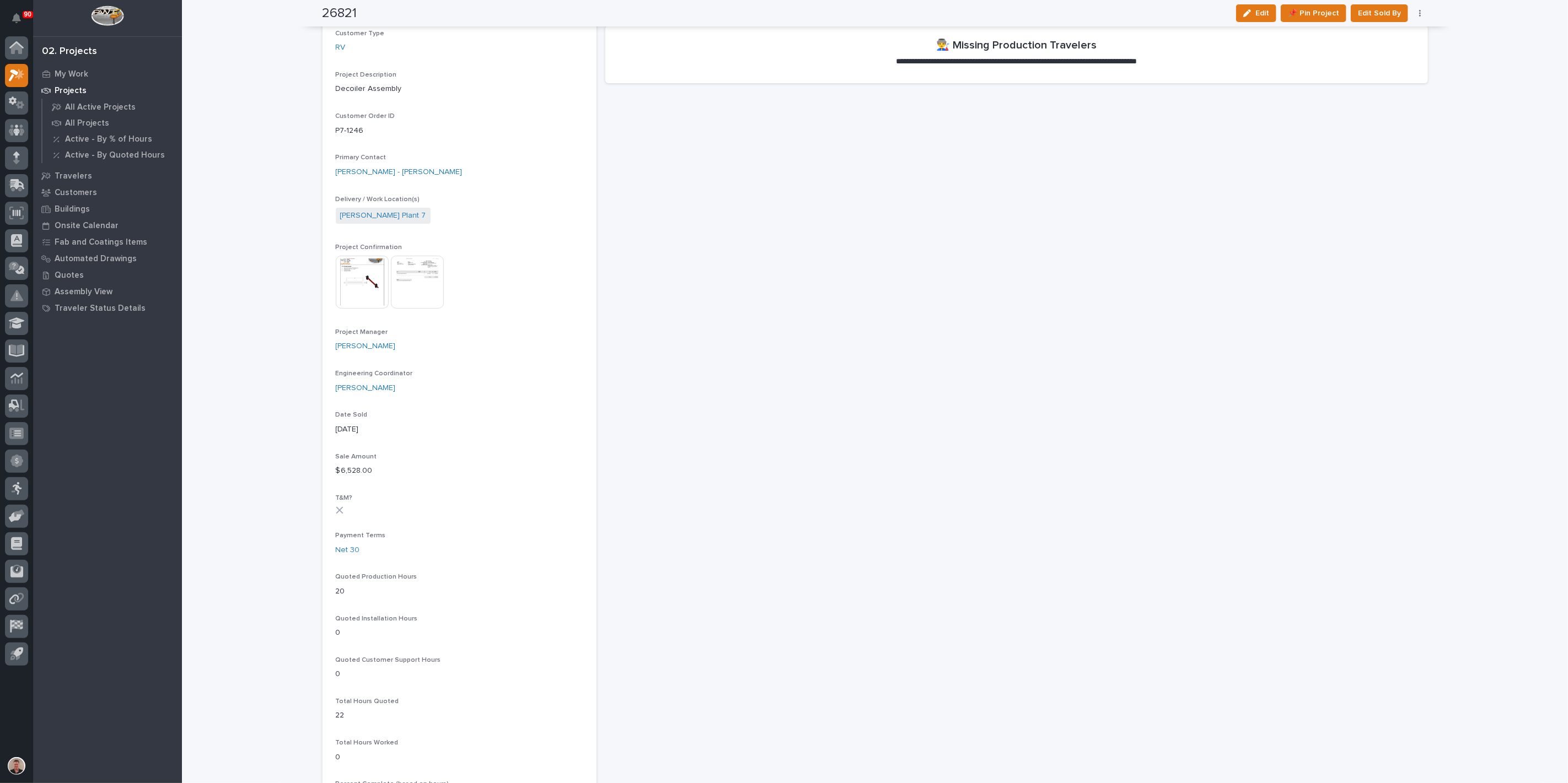
scroll to position [0, 0]
